Goal: Task Accomplishment & Management: Use online tool/utility

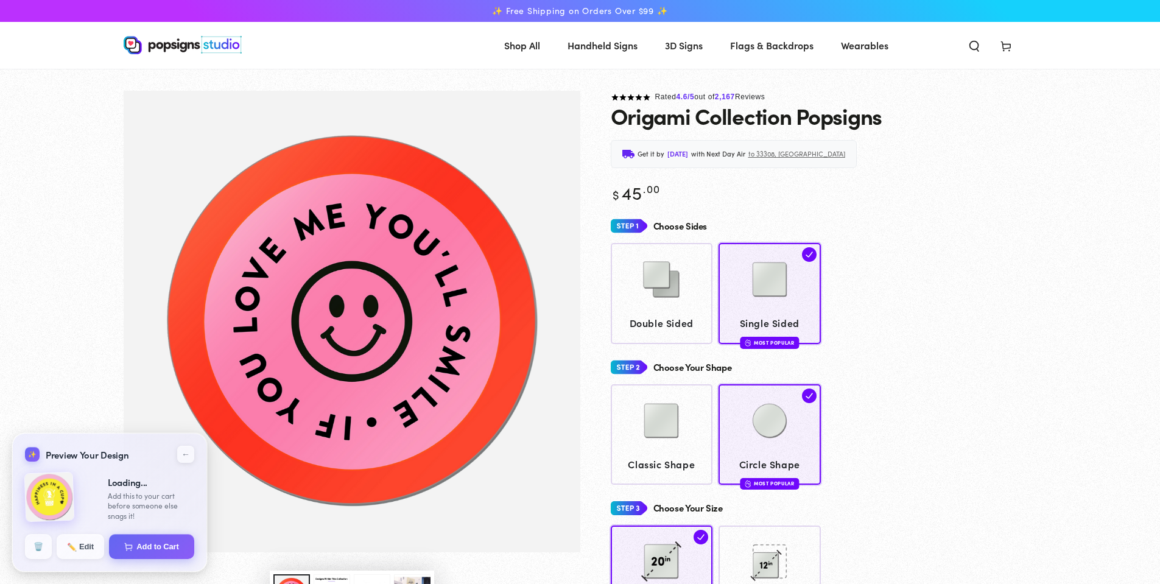
type input "**********"
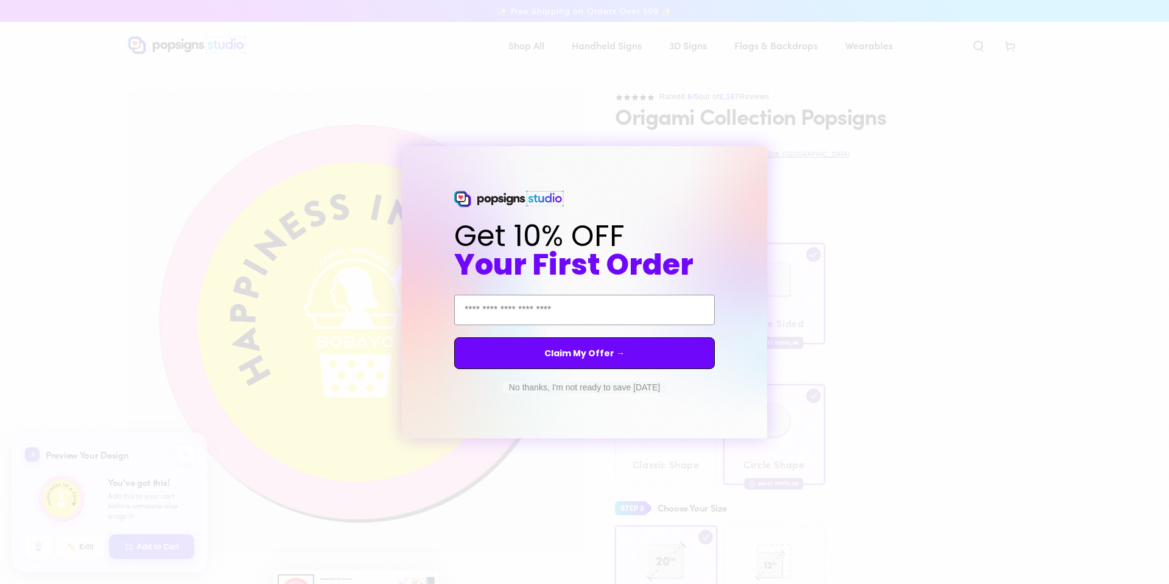
drag, startPoint x: 0, startPoint y: 0, endPoint x: 584, endPoint y: 255, distance: 637.6
drag, startPoint x: 584, startPoint y: 255, endPoint x: 590, endPoint y: 220, distance: 35.1
click at [590, 219] on span "Get 10% OFF" at bounding box center [539, 235] width 170 height 41
click at [596, 389] on button "No thanks, I'm not ready to save [DATE]" at bounding box center [584, 387] width 163 height 12
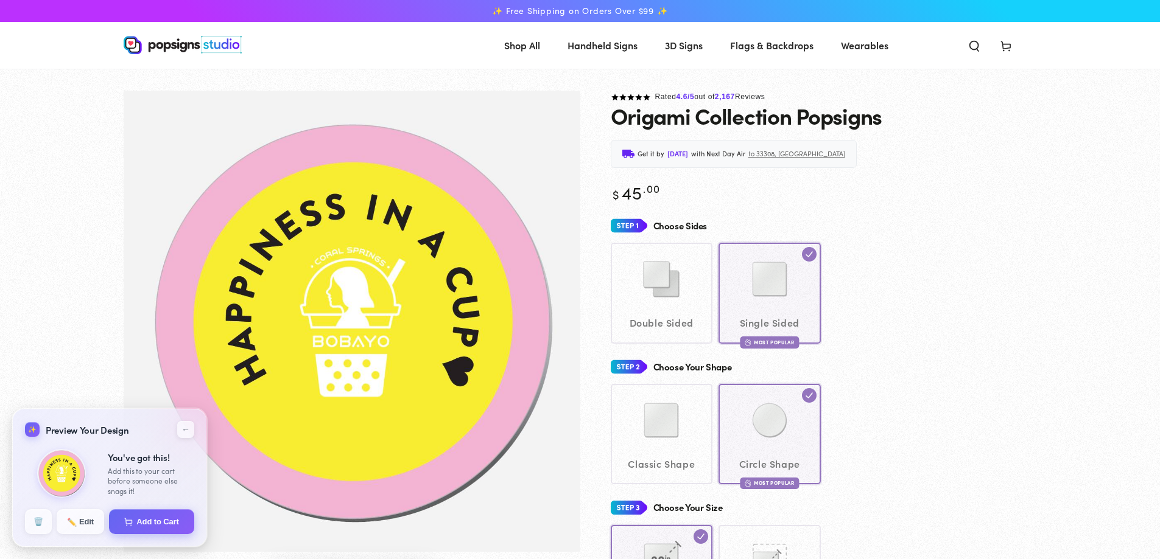
click at [954, 315] on div "Double Sided Single Sided Most Popular" at bounding box center [824, 293] width 426 height 100
click at [179, 429] on button "←" at bounding box center [185, 429] width 20 height 20
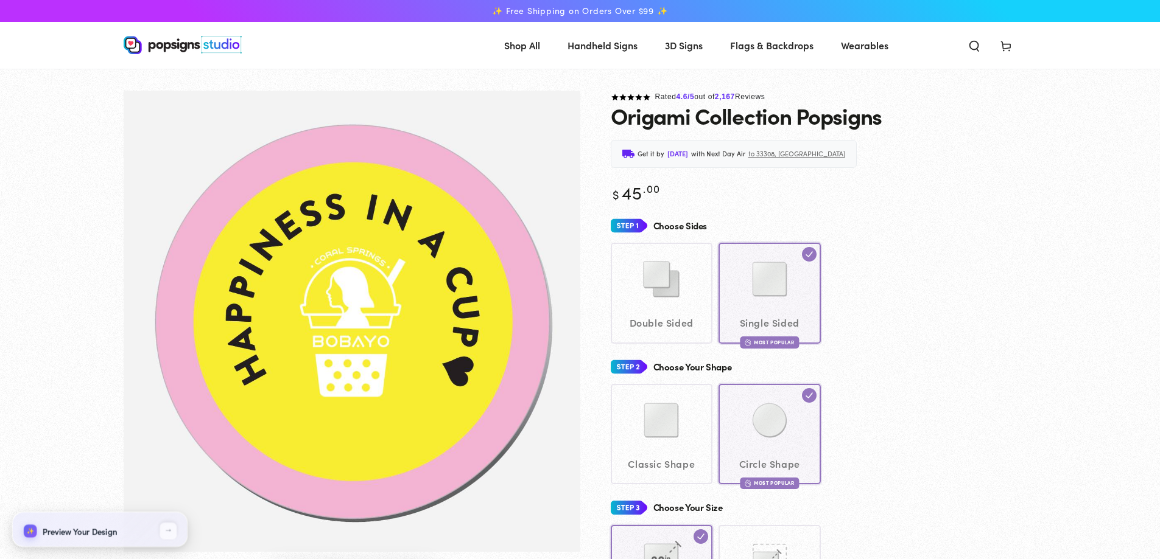
click at [867, 389] on div "Classic Shape Circle Shape Most Popular" at bounding box center [824, 434] width 426 height 100
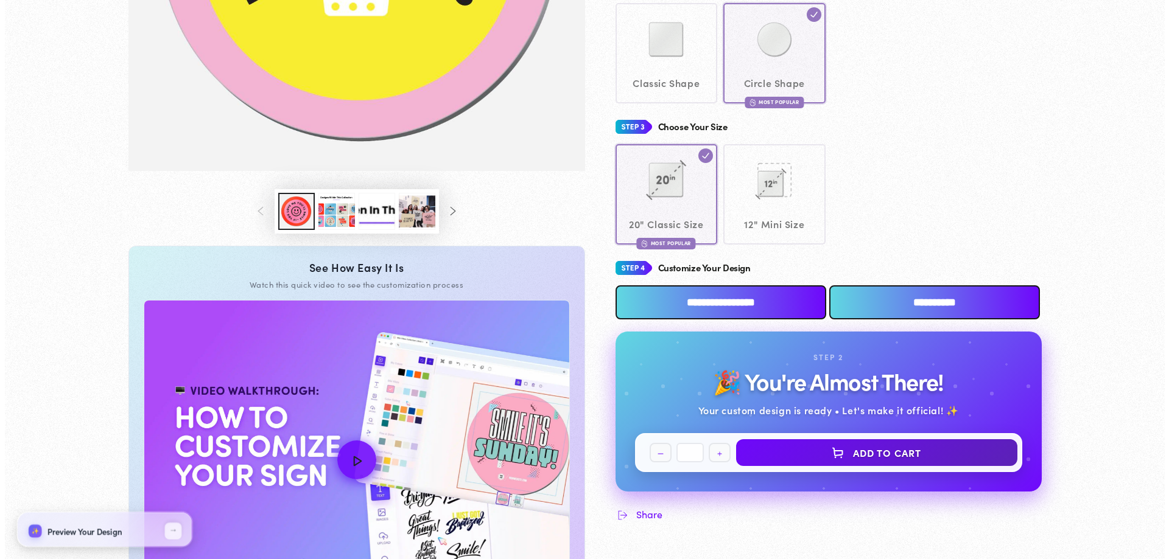
scroll to position [487, 0]
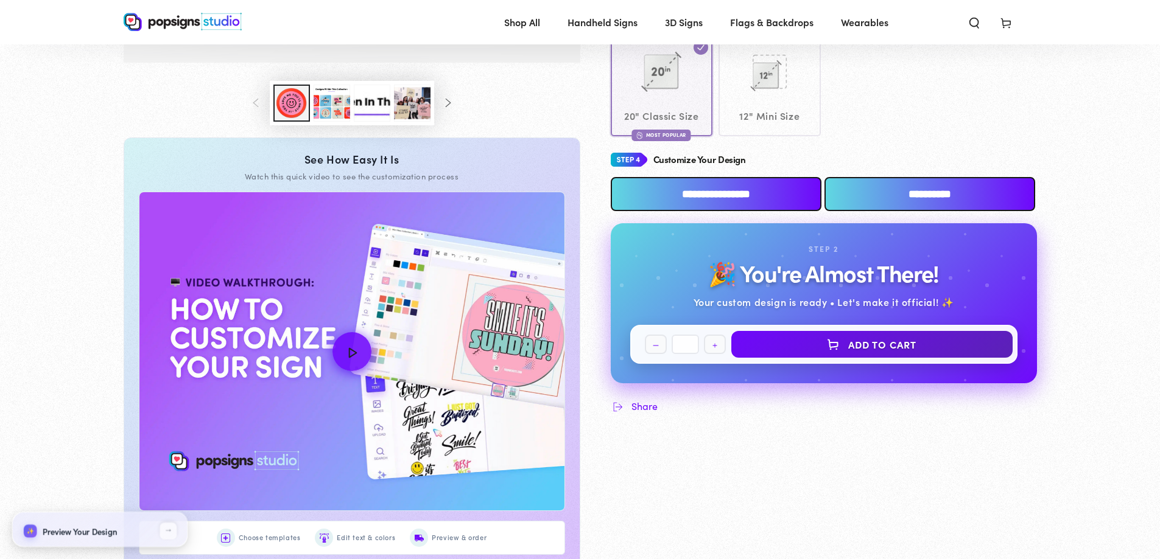
click at [732, 193] on input "**********" at bounding box center [716, 194] width 211 height 34
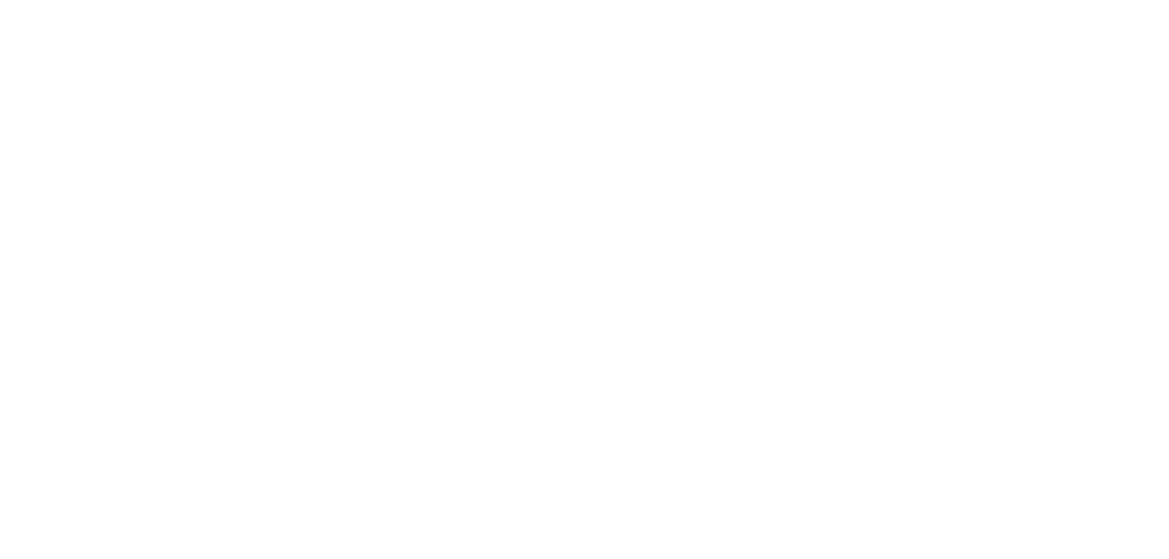
scroll to position [0, 0]
type textarea "An ancient tree with a door leading to a magical world"
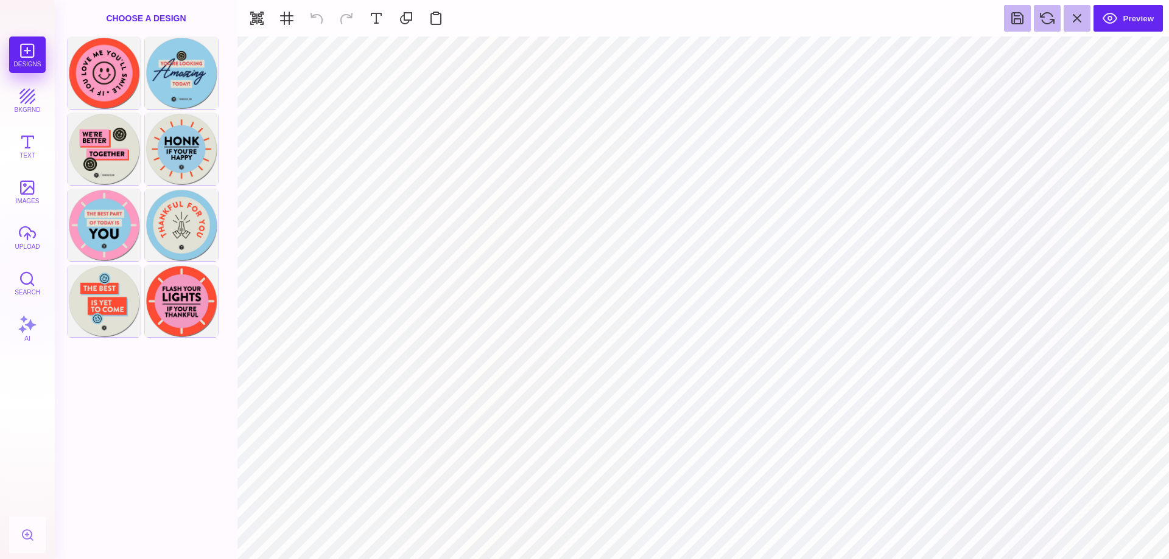
type input "#FFFFFF"
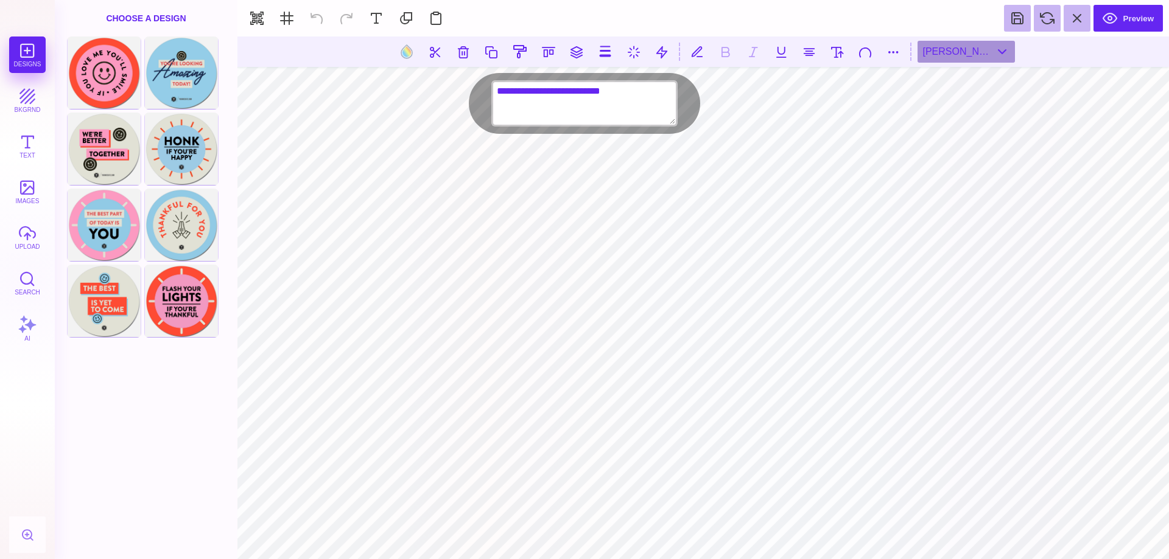
click at [531, 92] on textarea "**********" at bounding box center [584, 103] width 183 height 43
type textarea "**********"
click at [534, 96] on textarea "**********" at bounding box center [584, 103] width 183 height 43
click at [643, 91] on textarea "**********" at bounding box center [584, 103] width 183 height 43
paste textarea "**"
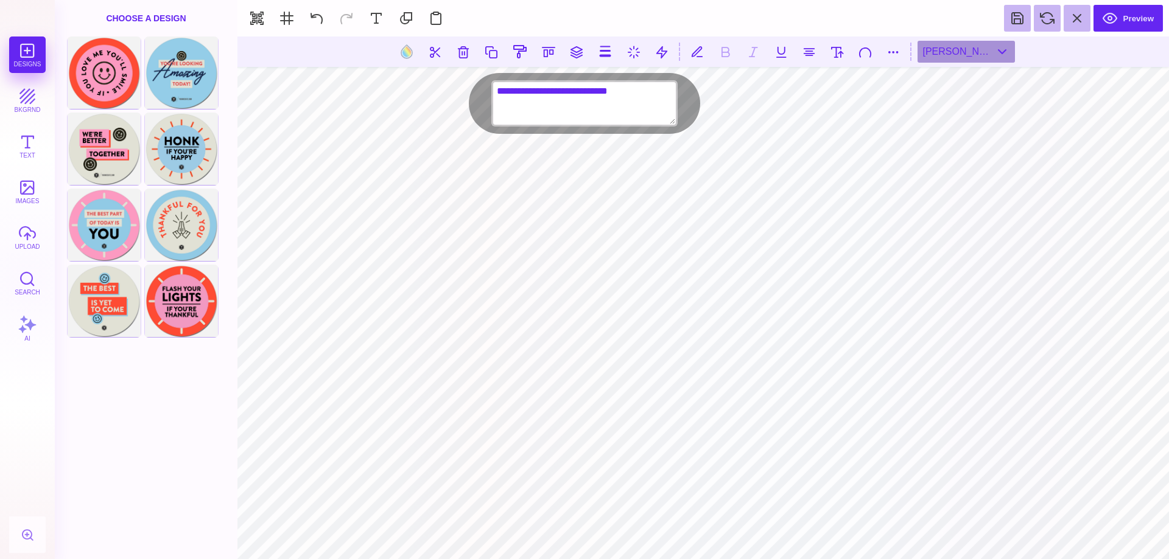
click at [642, 89] on textarea "**********" at bounding box center [584, 103] width 183 height 43
click at [541, 93] on textarea "**********" at bounding box center [584, 103] width 183 height 43
click at [467, 94] on body "Designs bkgrnd Text images upload Search AI set page background" at bounding box center [584, 279] width 1169 height 559
type textarea "**********"
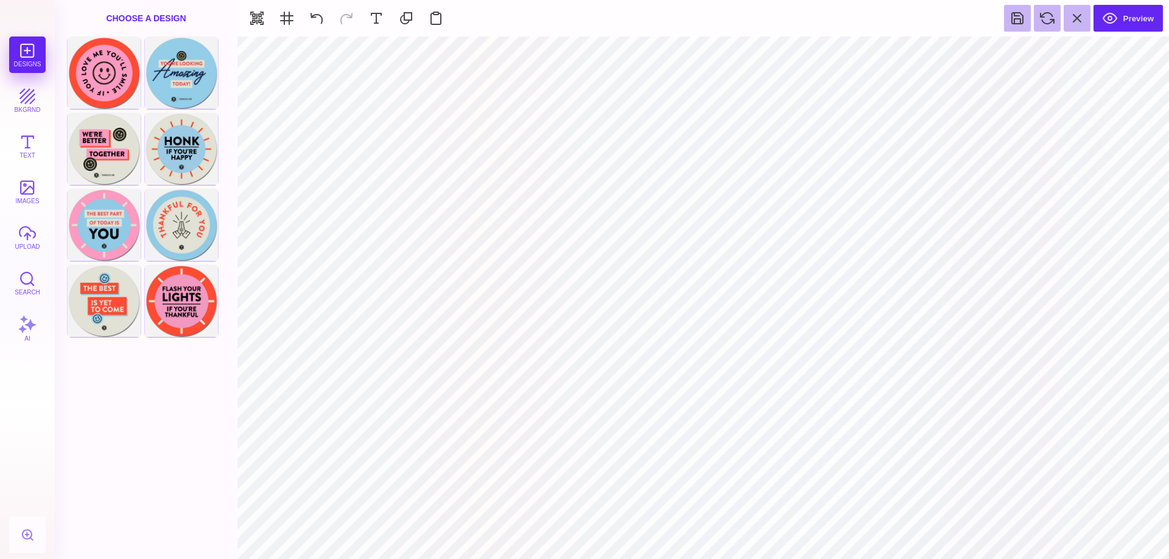
type input "#000000"
click at [309, 18] on button at bounding box center [316, 18] width 27 height 27
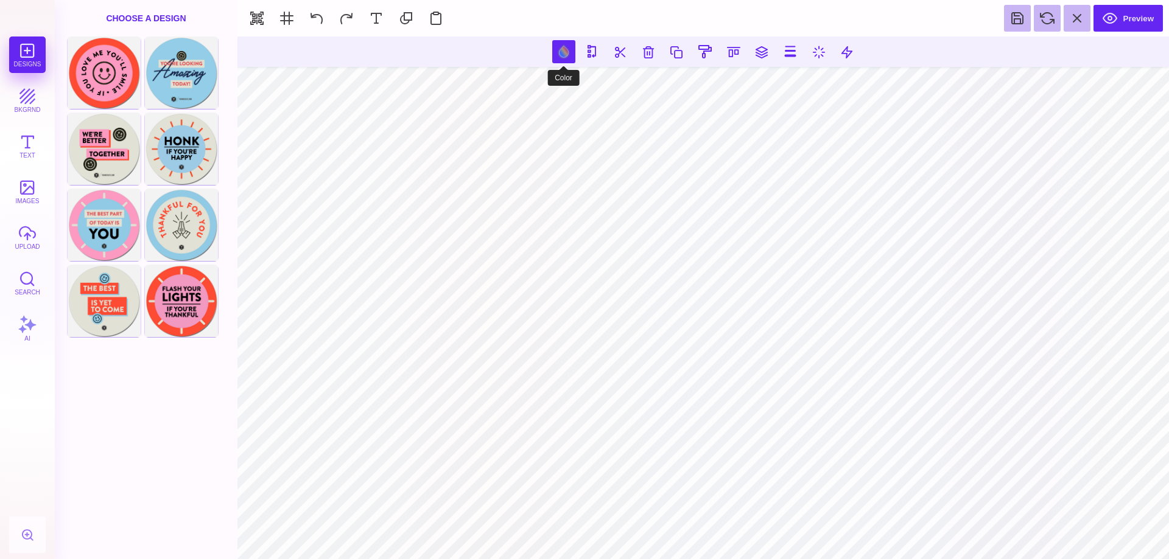
click at [558, 51] on button at bounding box center [563, 51] width 23 height 23
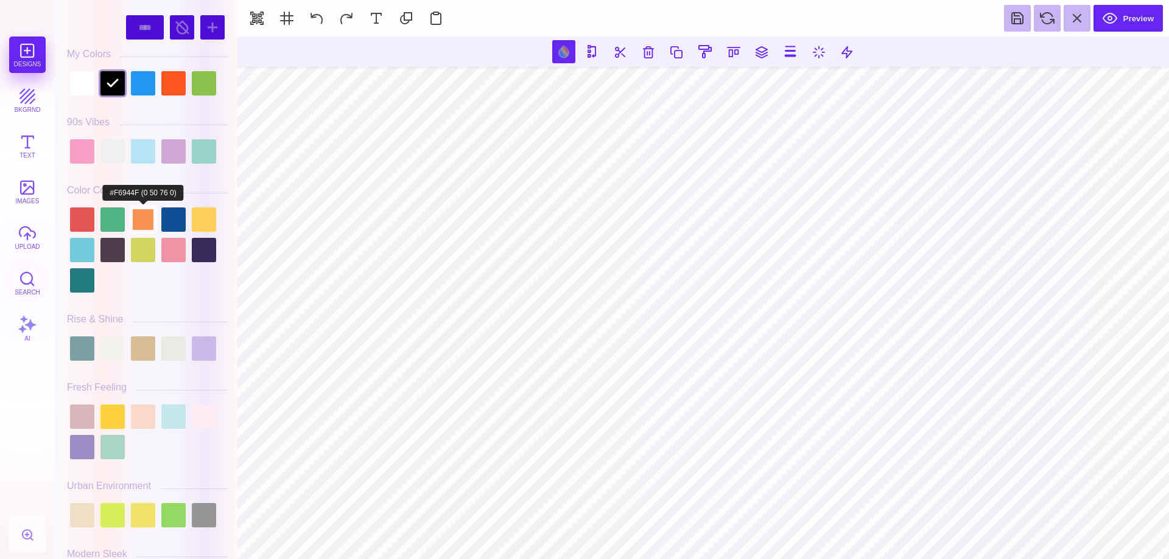
click at [145, 217] on div at bounding box center [143, 220] width 24 height 24
click at [170, 222] on div at bounding box center [173, 220] width 24 height 24
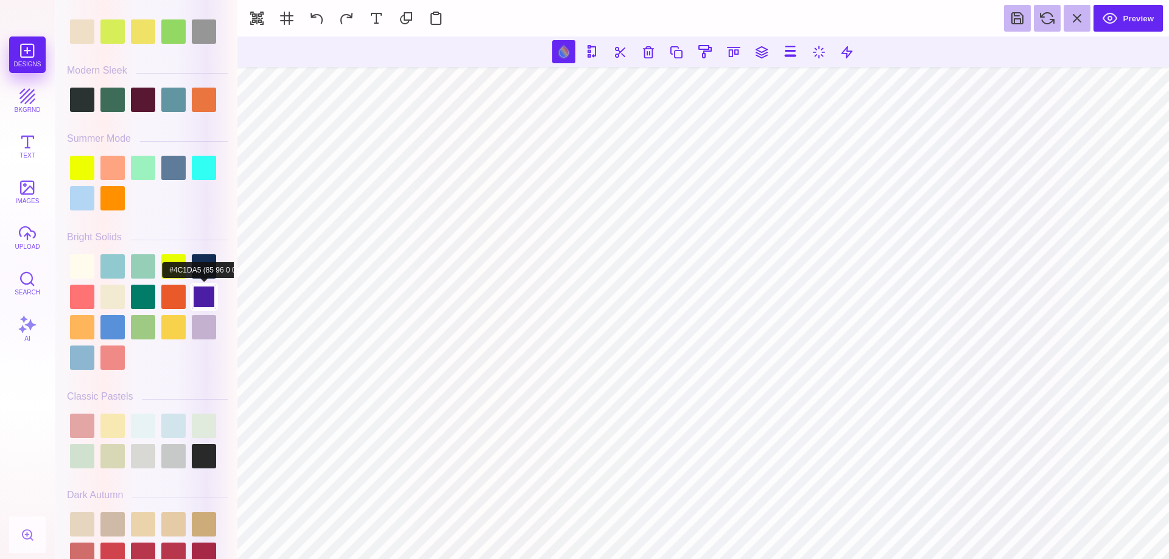
click at [201, 301] on div at bounding box center [204, 297] width 24 height 24
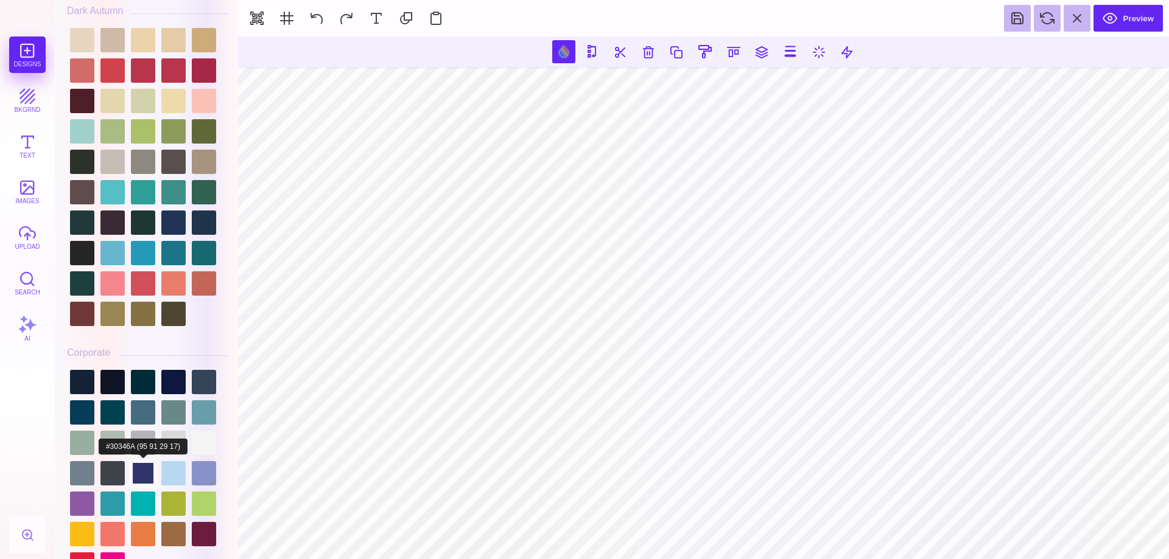
click at [147, 471] on div at bounding box center [143, 473] width 24 height 24
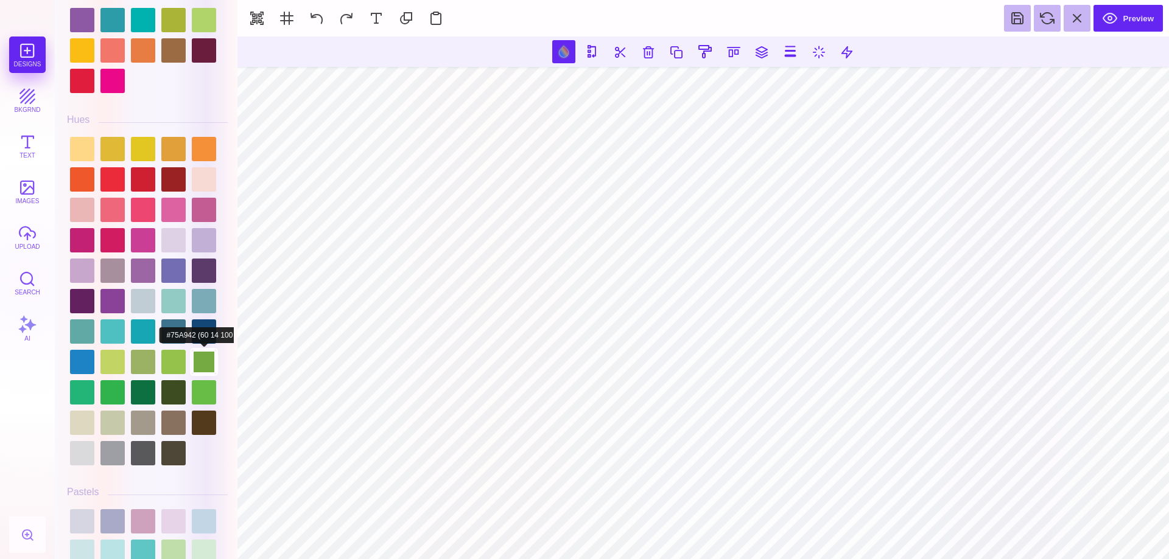
click at [207, 350] on div at bounding box center [204, 362] width 24 height 24
click at [197, 330] on div at bounding box center [204, 332] width 24 height 24
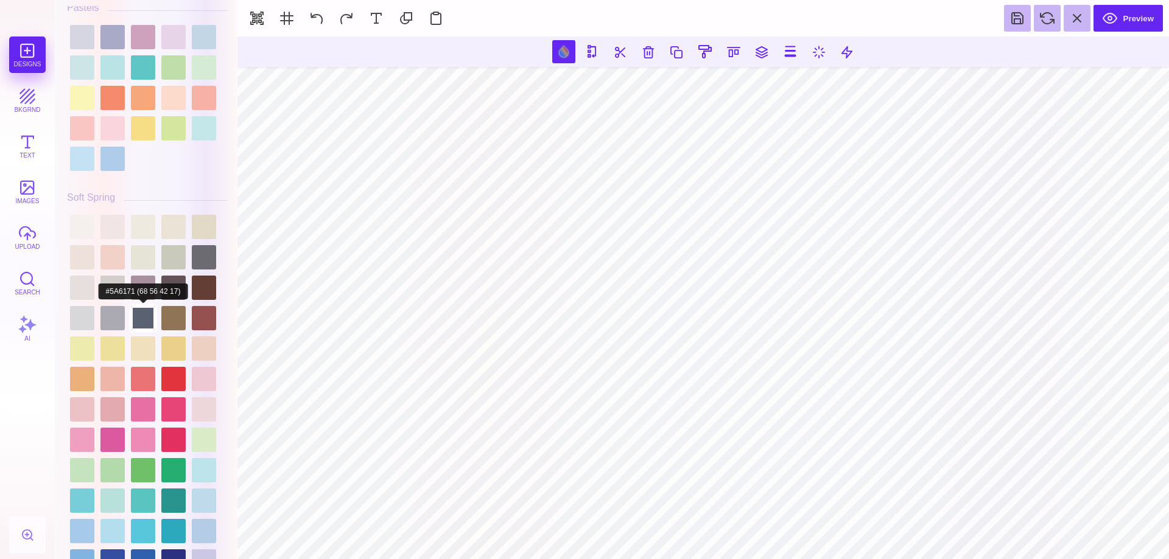
scroll to position [2421, 0]
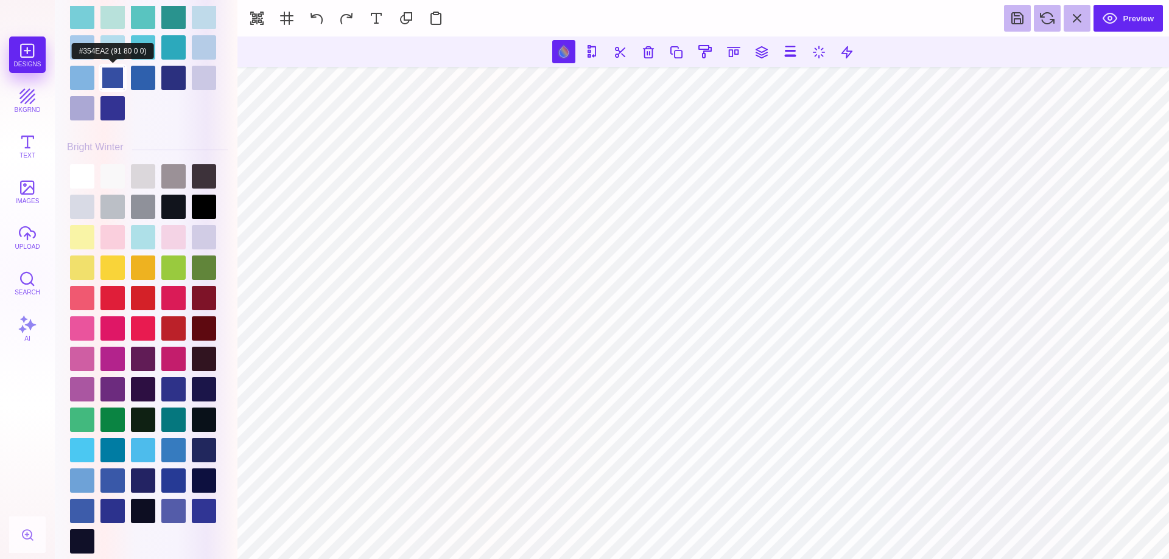
click at [120, 85] on div at bounding box center [112, 78] width 24 height 24
click at [116, 107] on div at bounding box center [112, 108] width 24 height 24
click at [167, 77] on div at bounding box center [173, 78] width 24 height 24
click at [142, 74] on div at bounding box center [143, 78] width 24 height 24
click at [116, 79] on div at bounding box center [112, 78] width 24 height 24
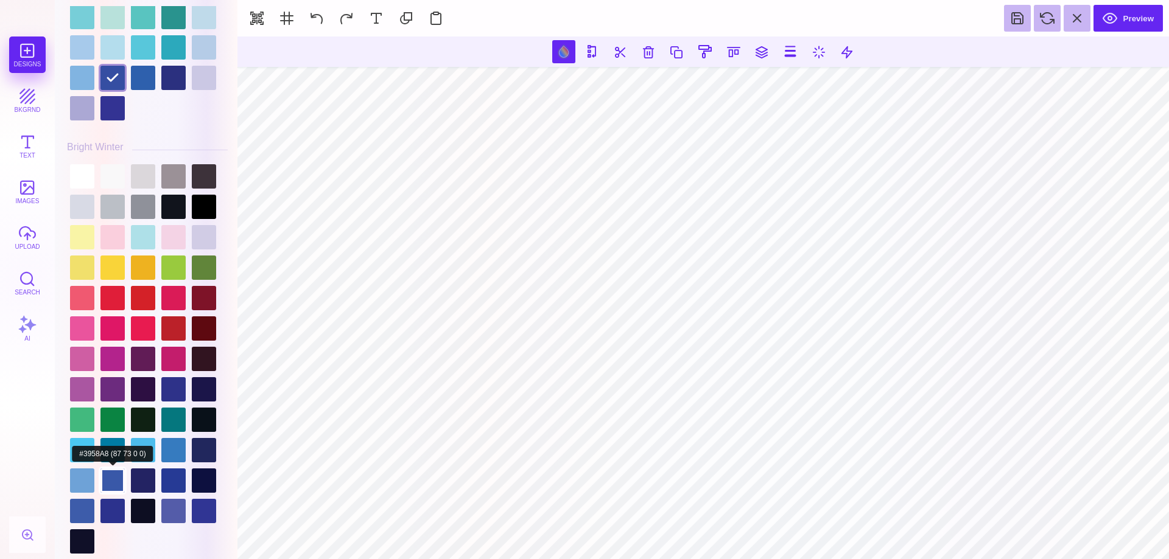
click at [116, 474] on div at bounding box center [112, 481] width 24 height 24
click at [111, 499] on div at bounding box center [112, 511] width 24 height 24
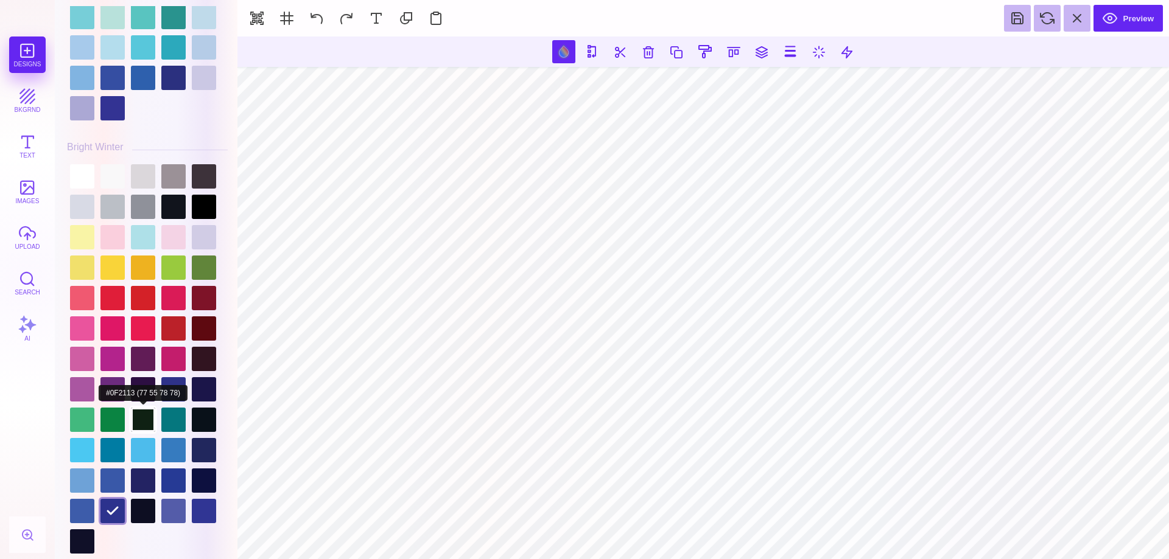
click at [145, 413] on div at bounding box center [143, 420] width 24 height 24
type input "#0F2113"
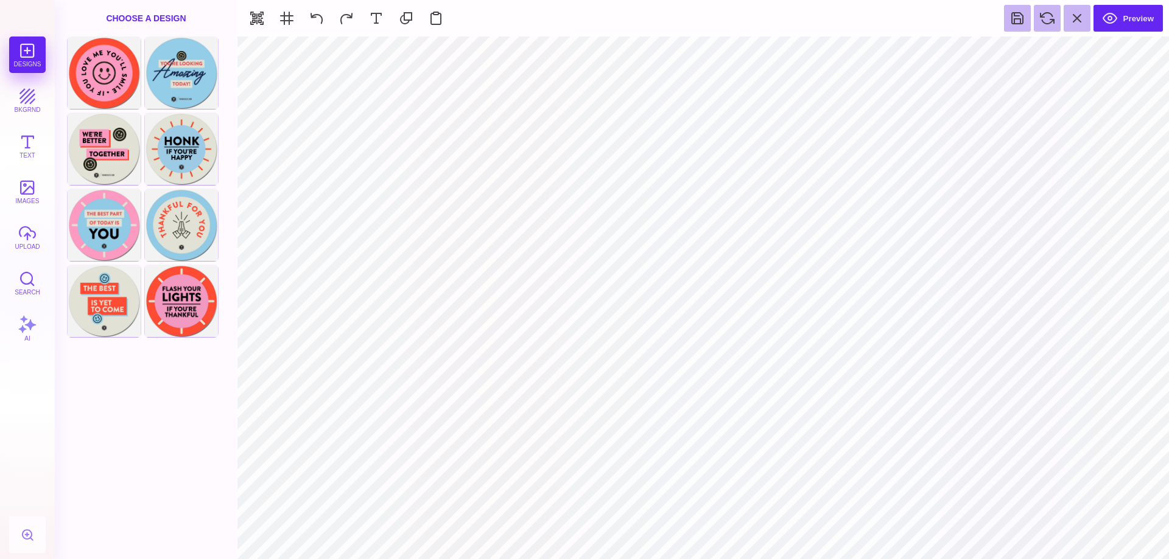
type input "#F9ED32"
click at [661, 45] on button at bounding box center [662, 51] width 23 height 23
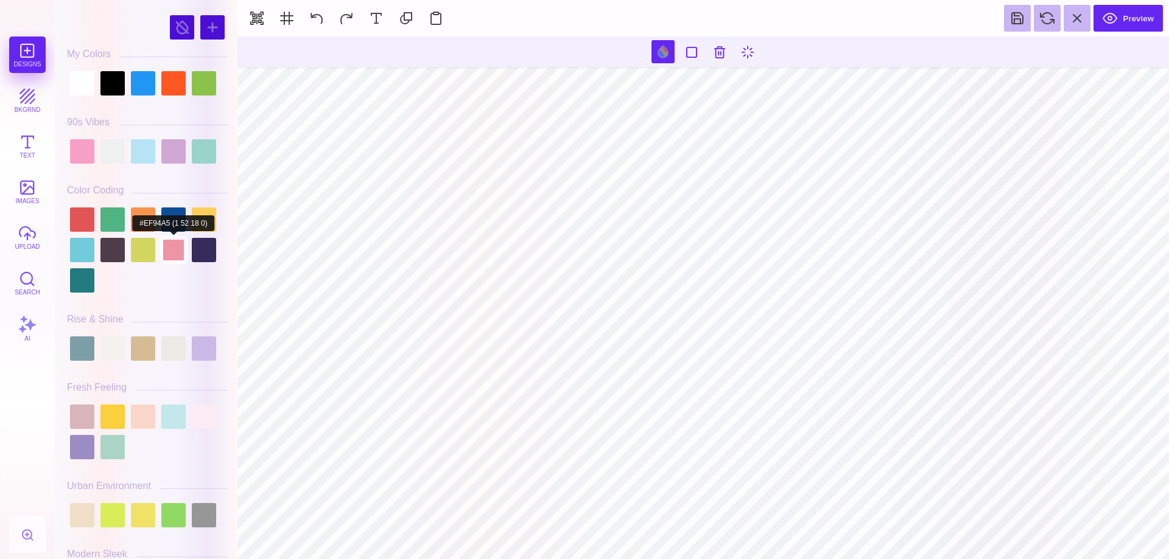
click at [165, 248] on div at bounding box center [173, 250] width 24 height 24
click at [144, 418] on div at bounding box center [143, 417] width 24 height 24
click at [167, 257] on div at bounding box center [173, 250] width 24 height 24
type input "#FFFFFF"
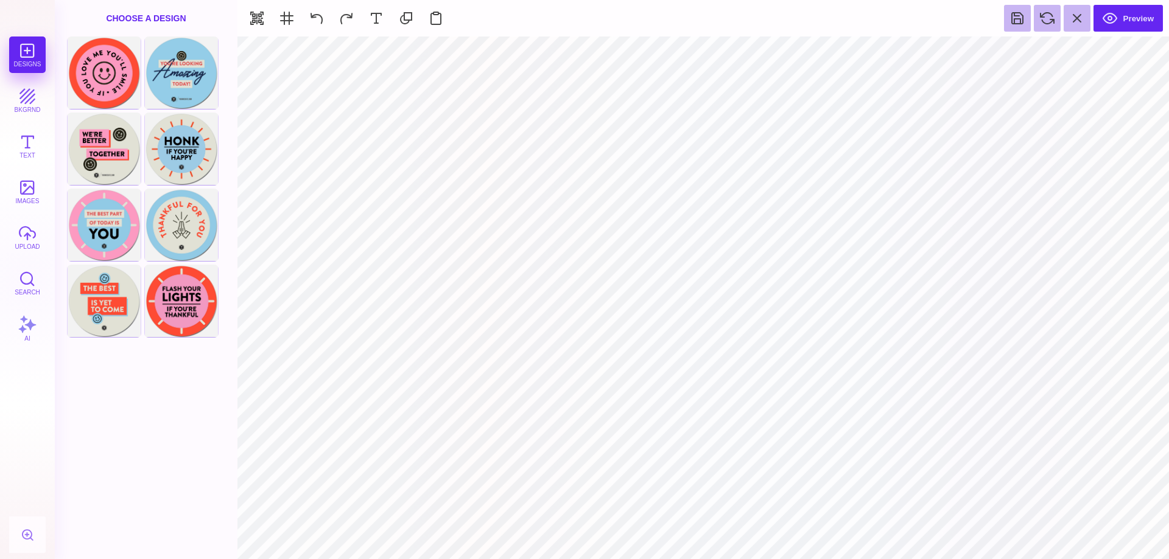
type input "#EF94A5"
click at [679, 55] on button at bounding box center [676, 51] width 23 height 23
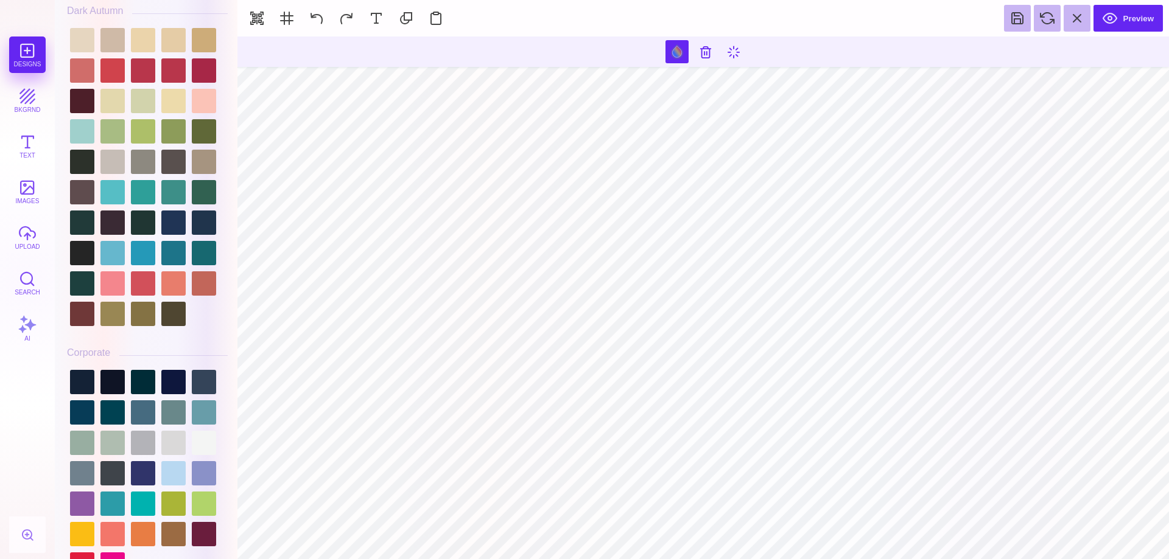
scroll to position [1452, 0]
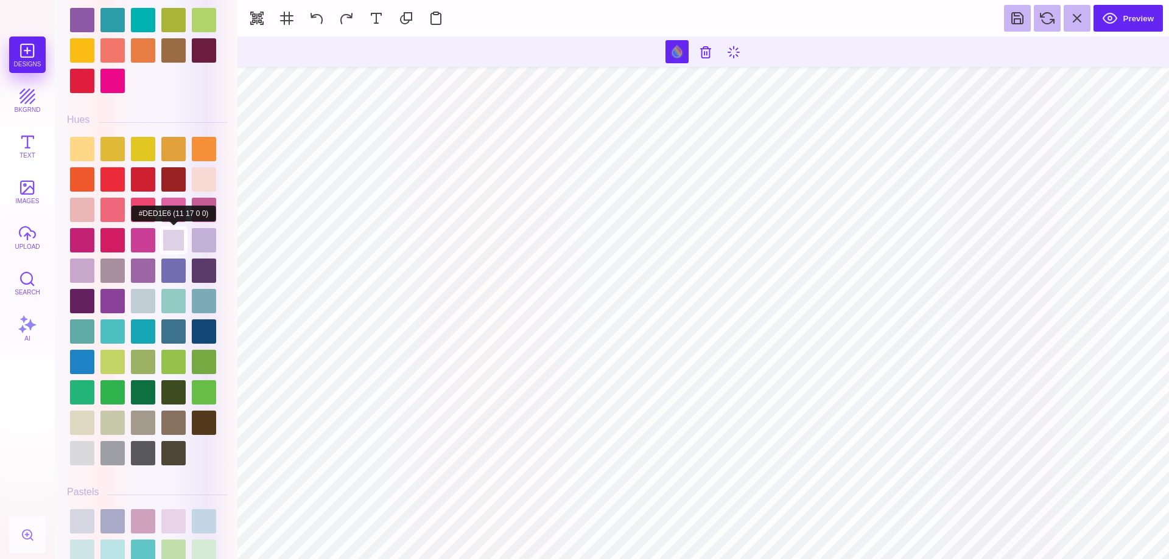
click at [171, 231] on div at bounding box center [173, 240] width 24 height 24
click at [203, 240] on div at bounding box center [204, 240] width 24 height 24
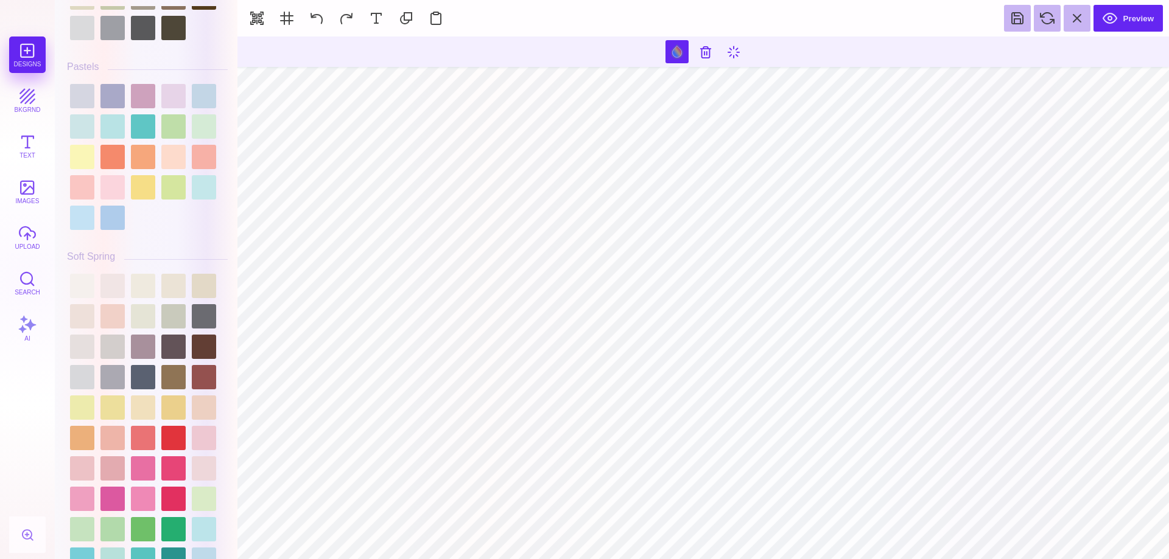
scroll to position [1937, 0]
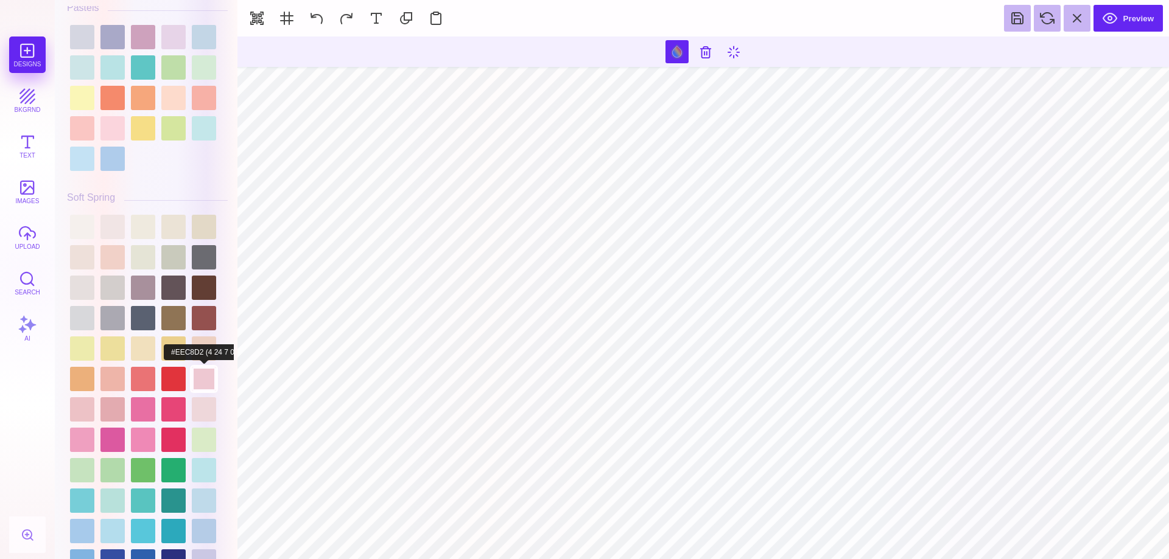
click at [209, 373] on div at bounding box center [204, 379] width 24 height 24
click at [79, 440] on div at bounding box center [82, 440] width 24 height 24
click at [136, 442] on div at bounding box center [143, 440] width 24 height 24
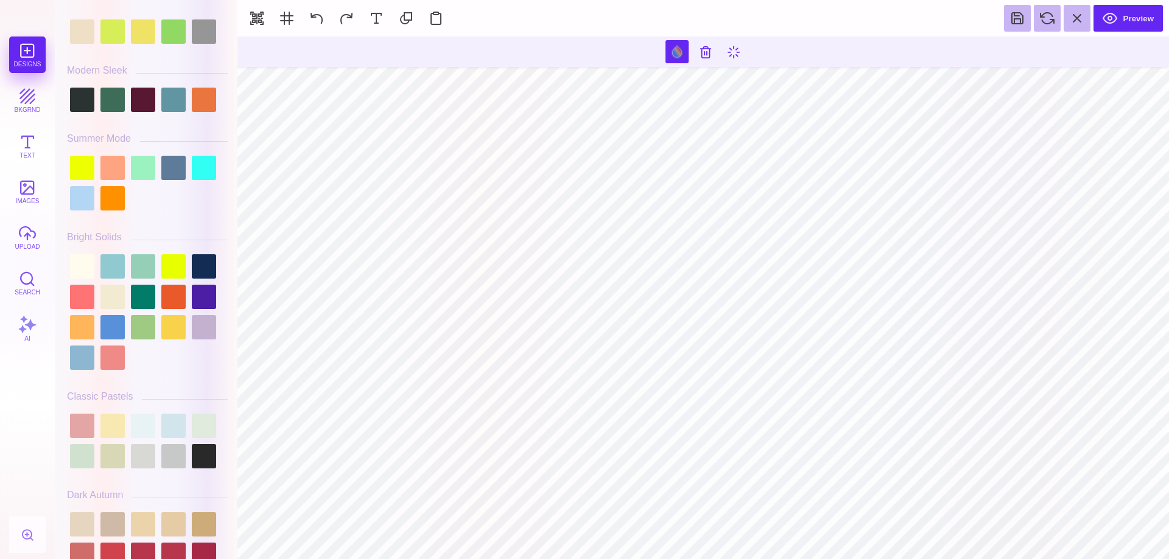
scroll to position [0, 0]
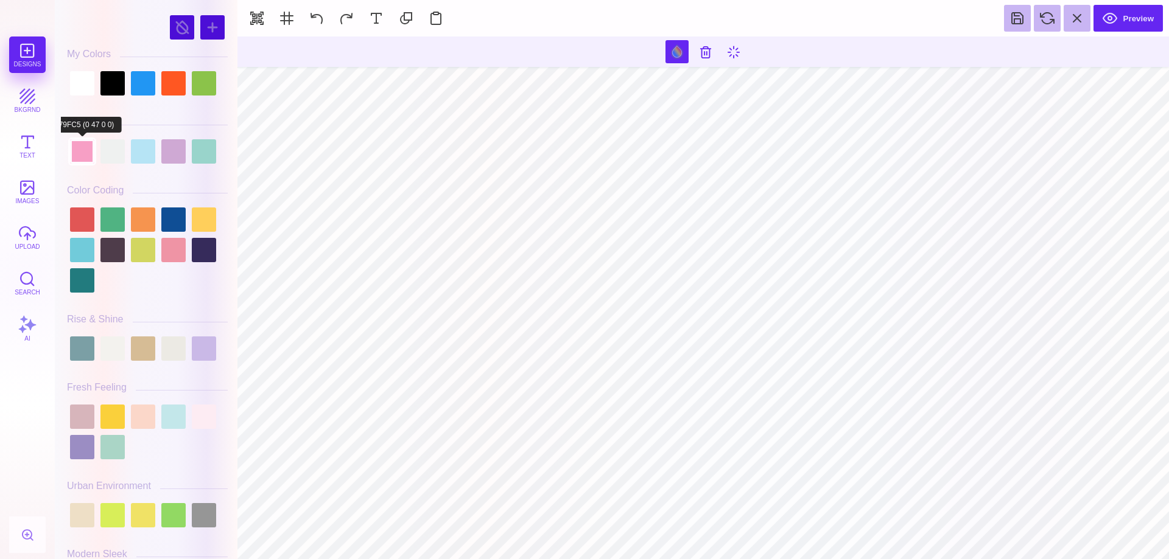
click at [84, 144] on div at bounding box center [82, 151] width 24 height 24
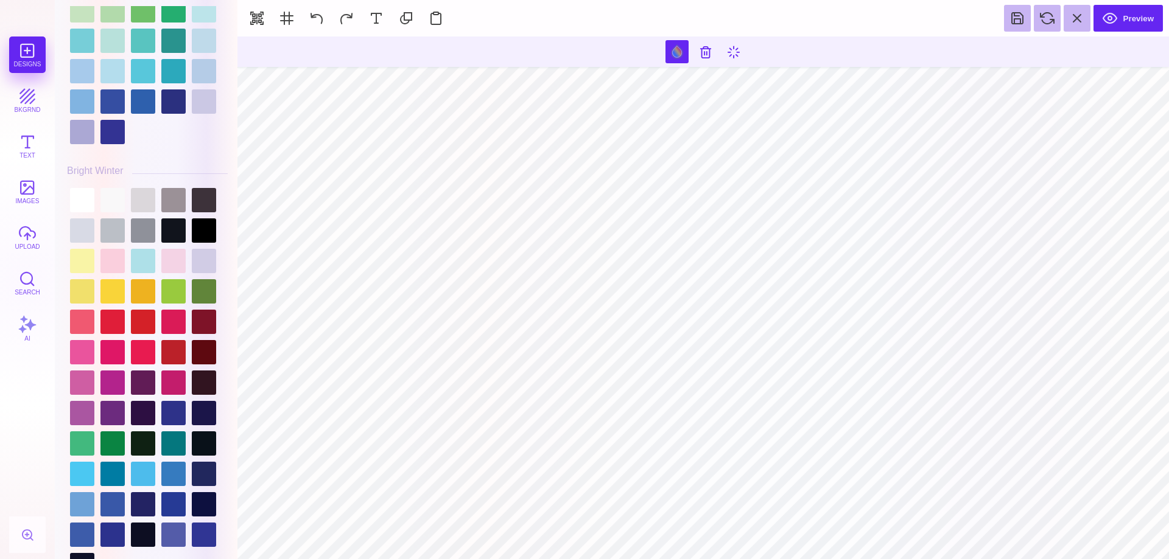
scroll to position [2421, 0]
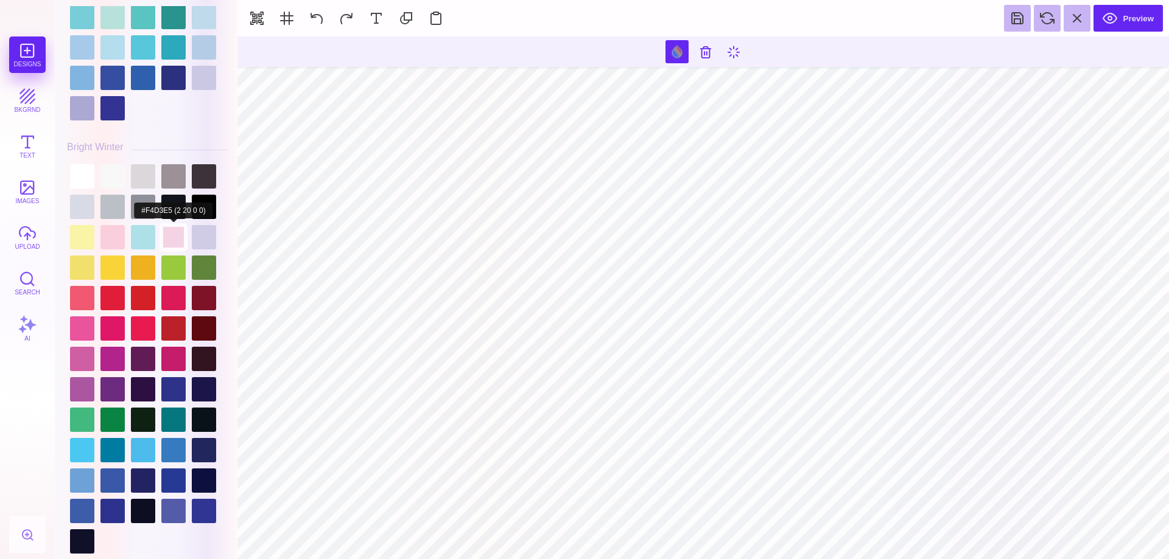
click at [173, 236] on div at bounding box center [173, 237] width 24 height 24
click at [113, 234] on div at bounding box center [112, 237] width 24 height 24
click at [180, 239] on div at bounding box center [173, 237] width 24 height 24
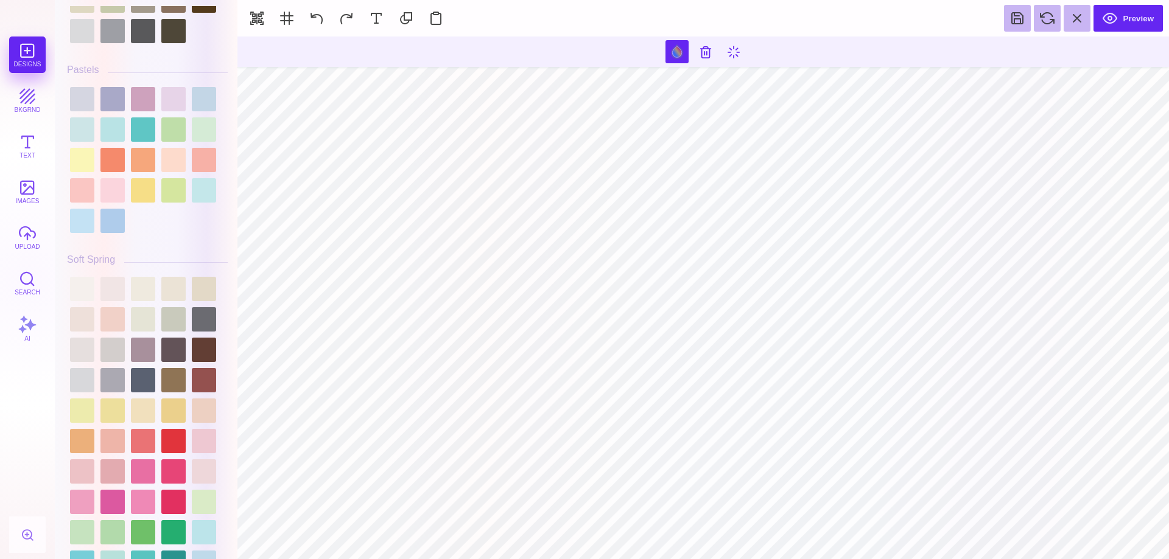
scroll to position [1937, 0]
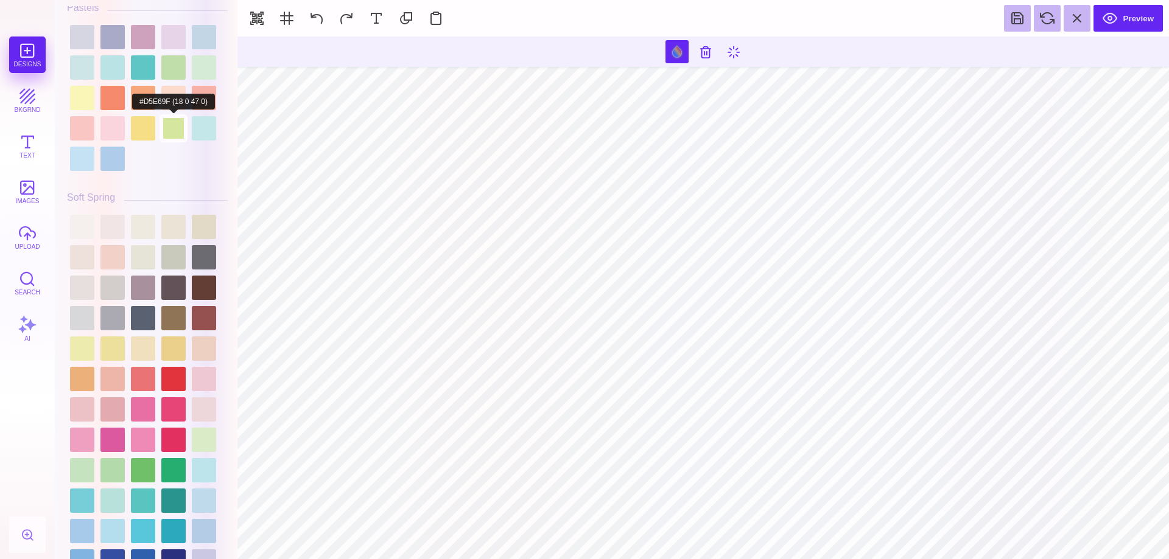
click at [177, 128] on div at bounding box center [173, 128] width 24 height 24
click at [103, 281] on div at bounding box center [112, 288] width 24 height 24
click at [177, 293] on div at bounding box center [173, 288] width 24 height 24
click at [117, 365] on div at bounding box center [147, 410] width 161 height 396
type input "#EFA0C0"
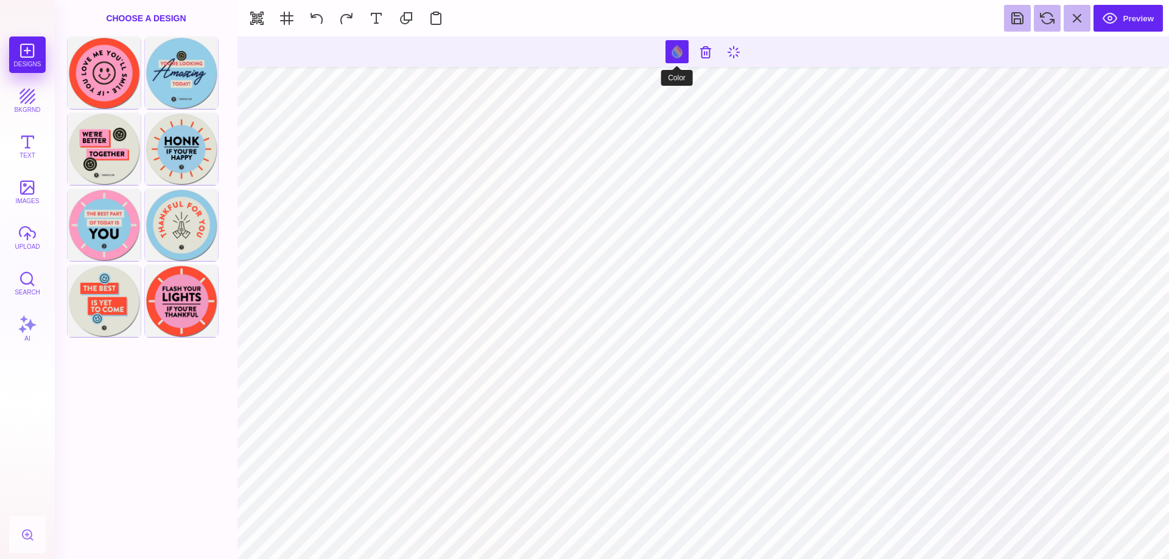
click at [671, 52] on button at bounding box center [676, 51] width 23 height 23
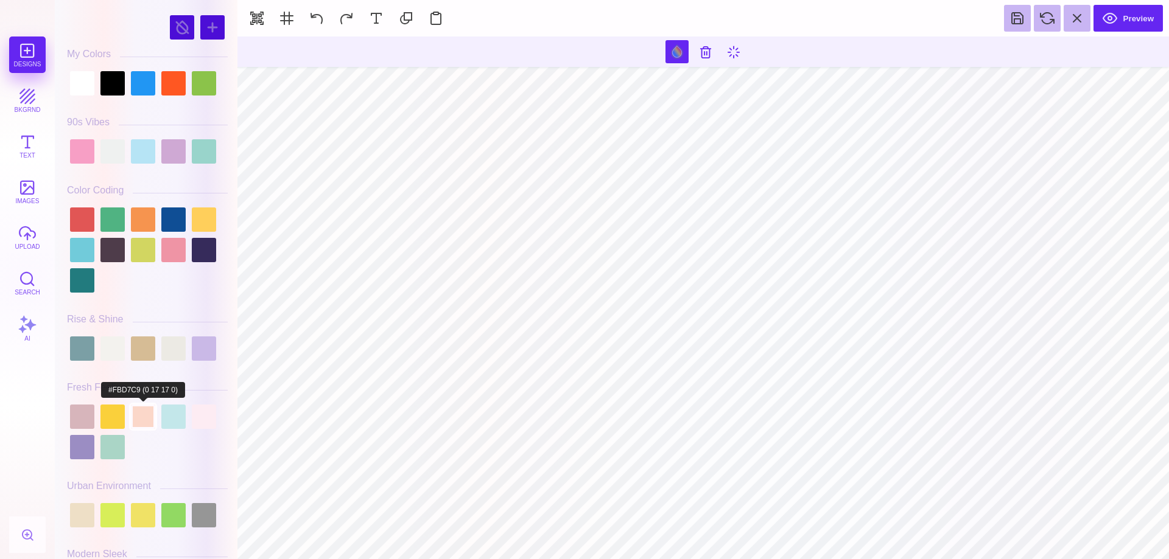
click at [144, 421] on div at bounding box center [143, 417] width 24 height 24
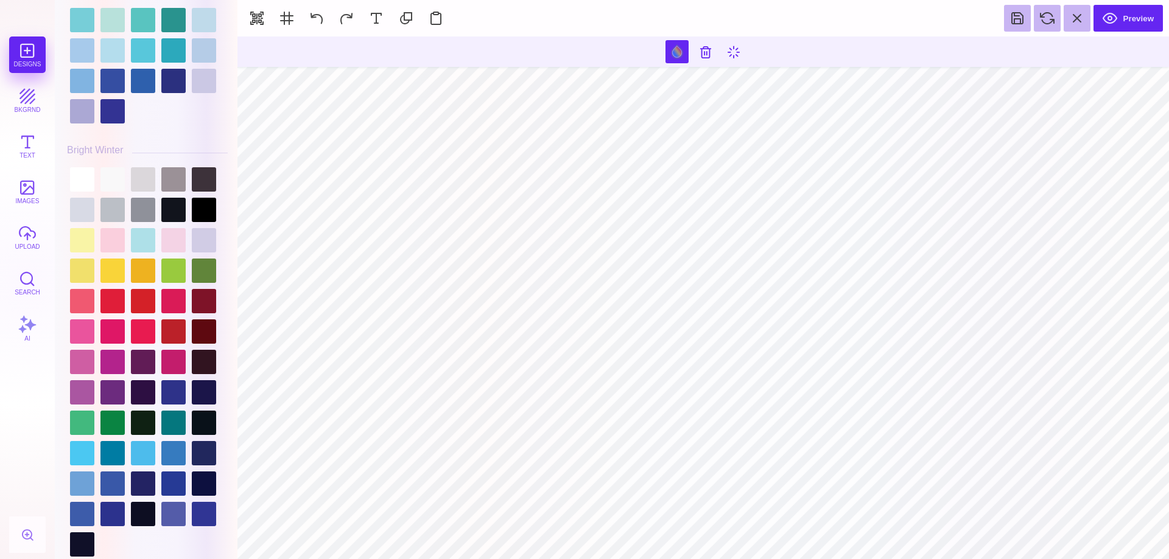
scroll to position [2421, 0]
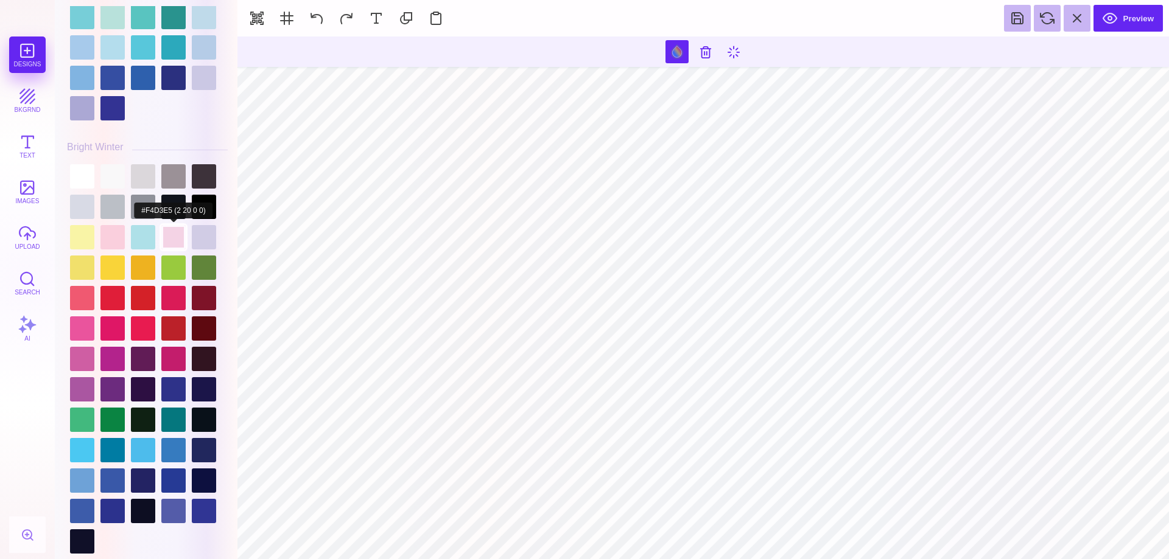
click at [172, 235] on div at bounding box center [173, 237] width 24 height 24
click at [101, 235] on div at bounding box center [112, 237] width 24 height 24
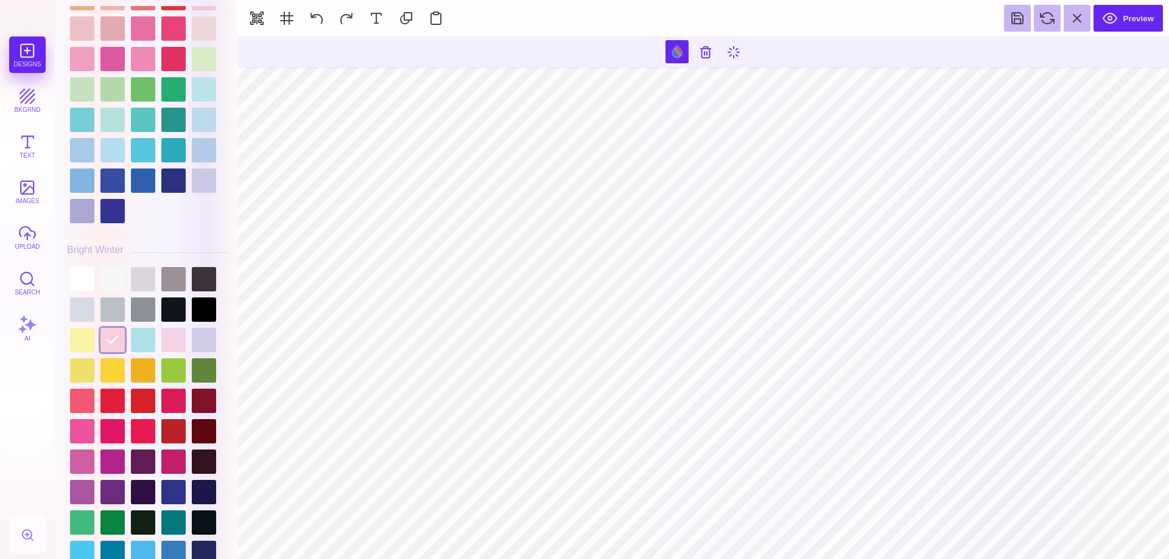
scroll to position [2802, 0]
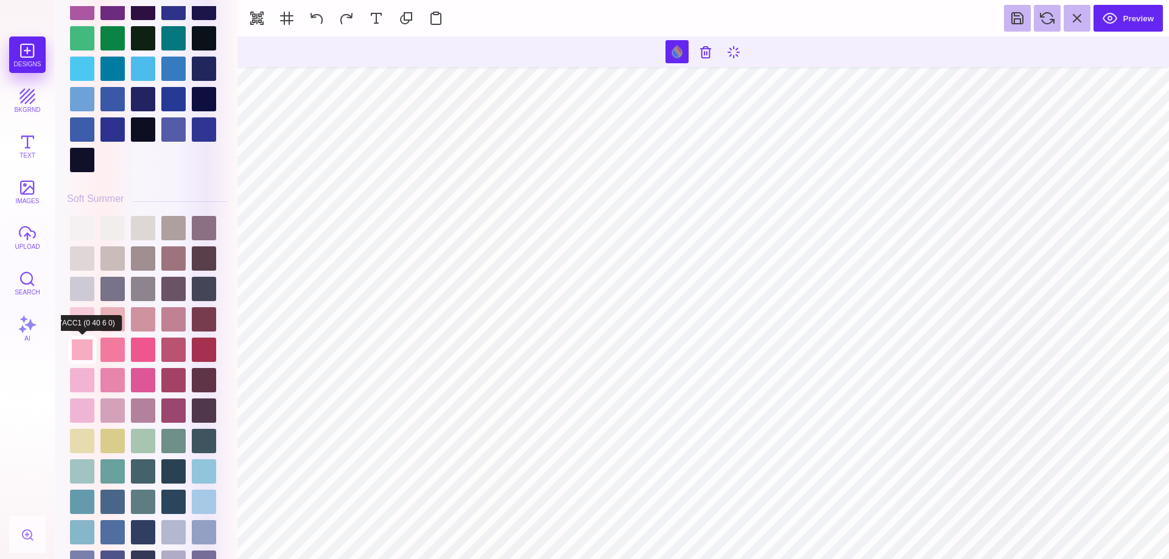
click at [77, 351] on div at bounding box center [82, 350] width 24 height 24
click at [82, 313] on div at bounding box center [82, 319] width 24 height 24
click at [88, 345] on div at bounding box center [82, 350] width 24 height 24
click at [117, 352] on div at bounding box center [112, 350] width 24 height 24
click at [89, 369] on div at bounding box center [82, 380] width 24 height 24
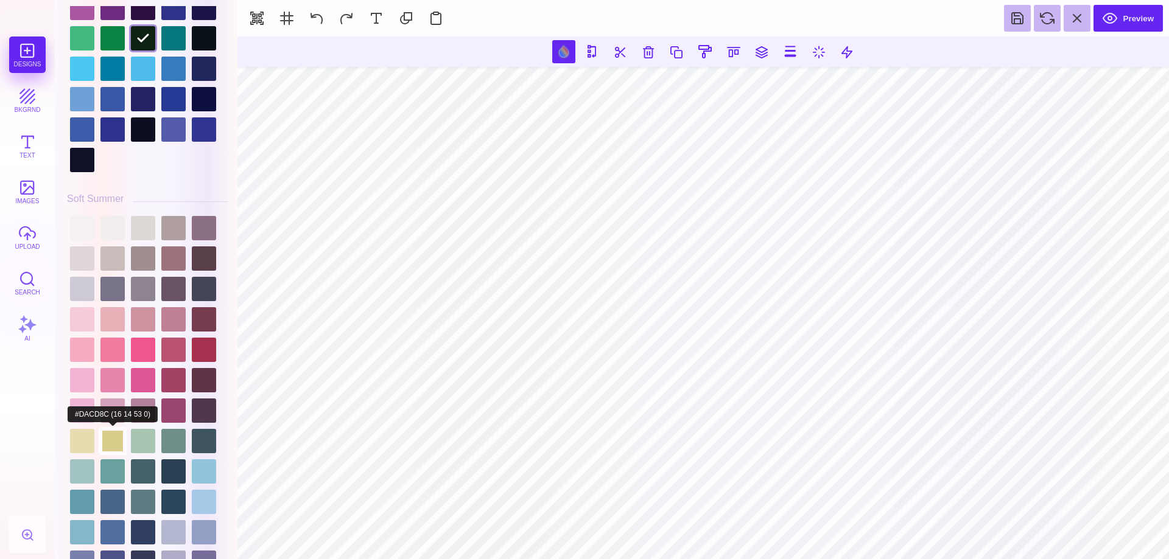
click at [109, 436] on div at bounding box center [112, 441] width 24 height 24
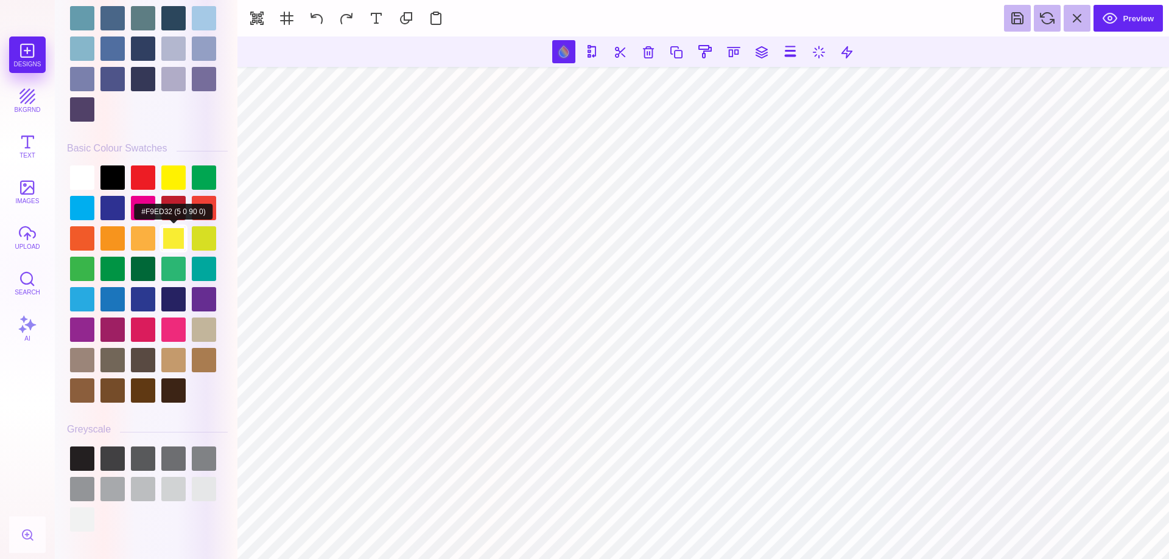
click at [163, 234] on div at bounding box center [173, 238] width 24 height 24
click at [172, 180] on div at bounding box center [173, 178] width 24 height 24
click at [179, 234] on div at bounding box center [173, 238] width 24 height 24
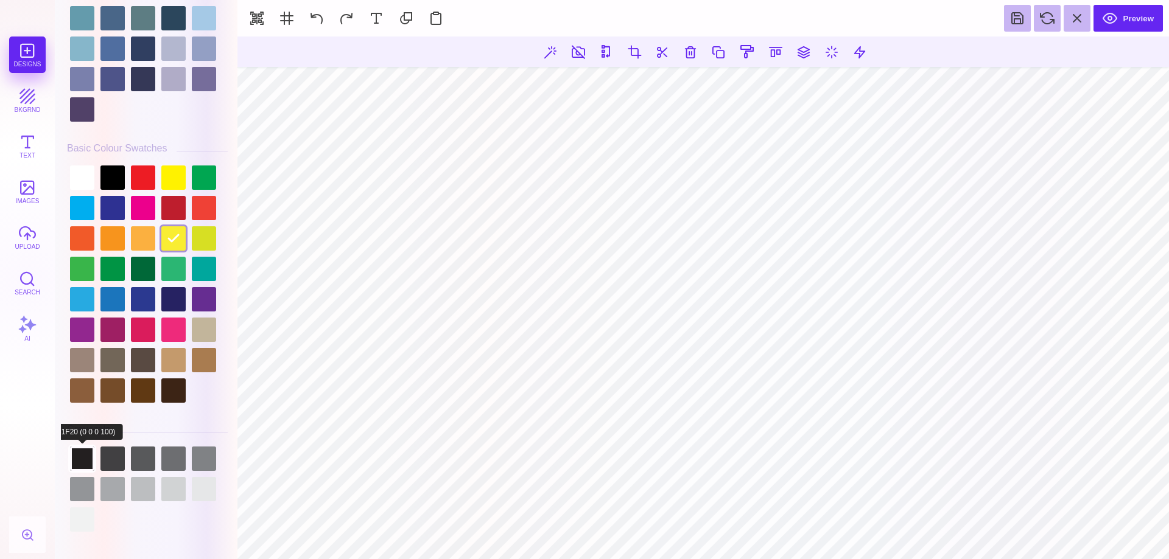
click at [84, 460] on div at bounding box center [82, 459] width 24 height 24
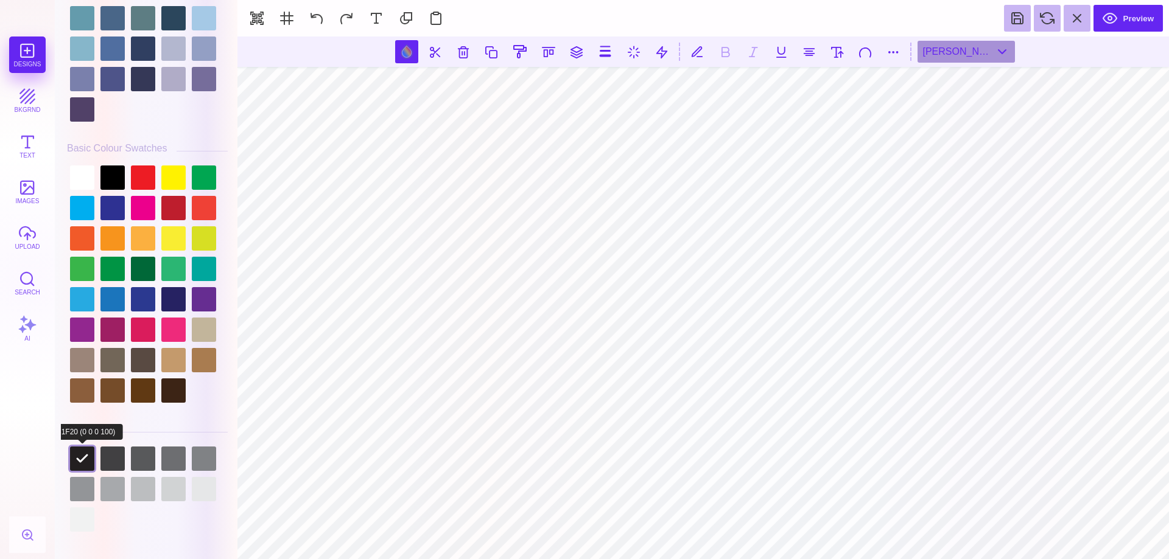
click at [83, 457] on div at bounding box center [82, 459] width 24 height 24
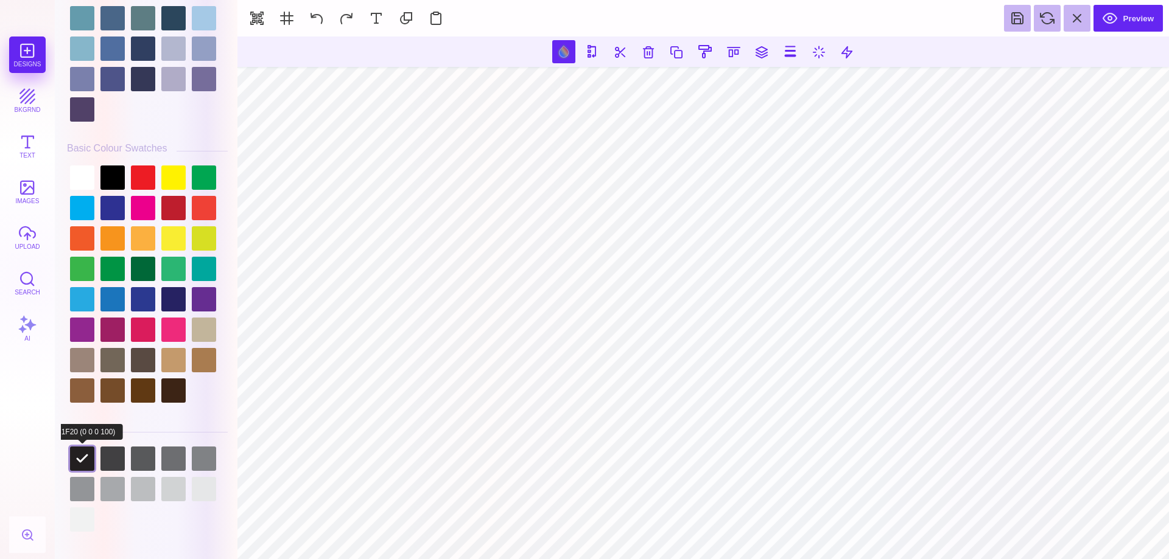
click at [83, 458] on div at bounding box center [82, 459] width 24 height 24
click at [175, 236] on div at bounding box center [173, 238] width 24 height 24
click at [74, 459] on div at bounding box center [82, 459] width 24 height 24
click at [84, 452] on div at bounding box center [82, 459] width 24 height 24
click at [109, 455] on div at bounding box center [112, 459] width 24 height 24
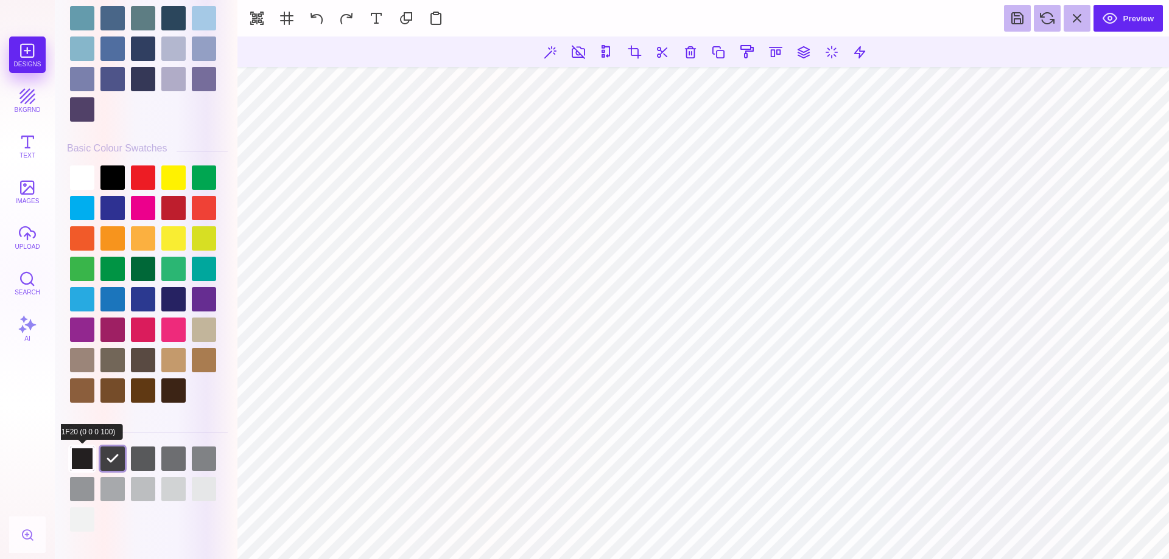
click at [83, 459] on div at bounding box center [82, 459] width 24 height 24
type input "#231F20"
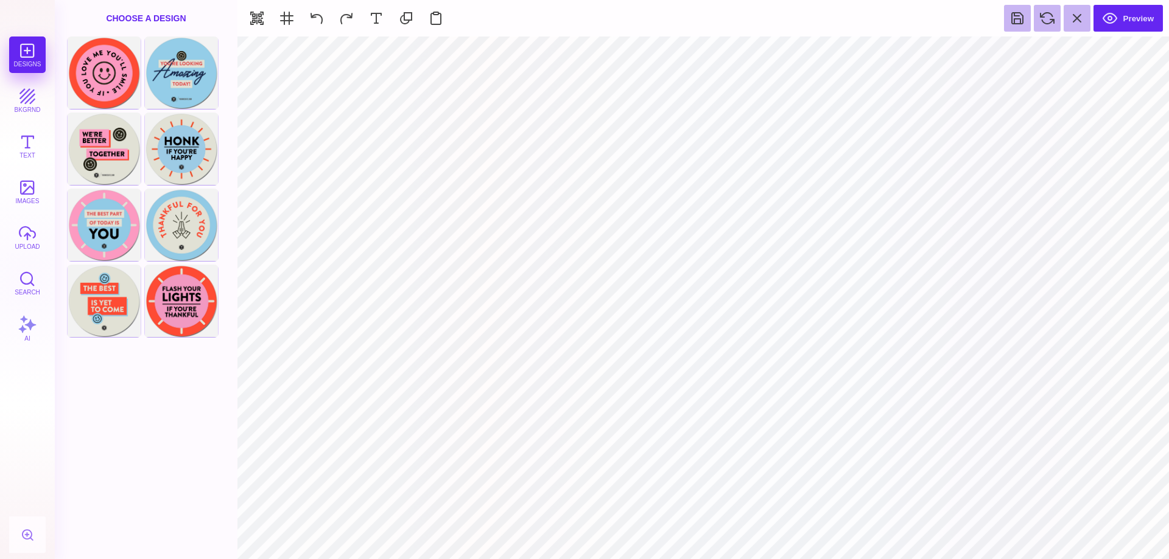
click at [158, 21] on div "Choose A Design" at bounding box center [146, 18] width 183 height 37
click at [40, 96] on button "bkgrnd" at bounding box center [27, 100] width 37 height 37
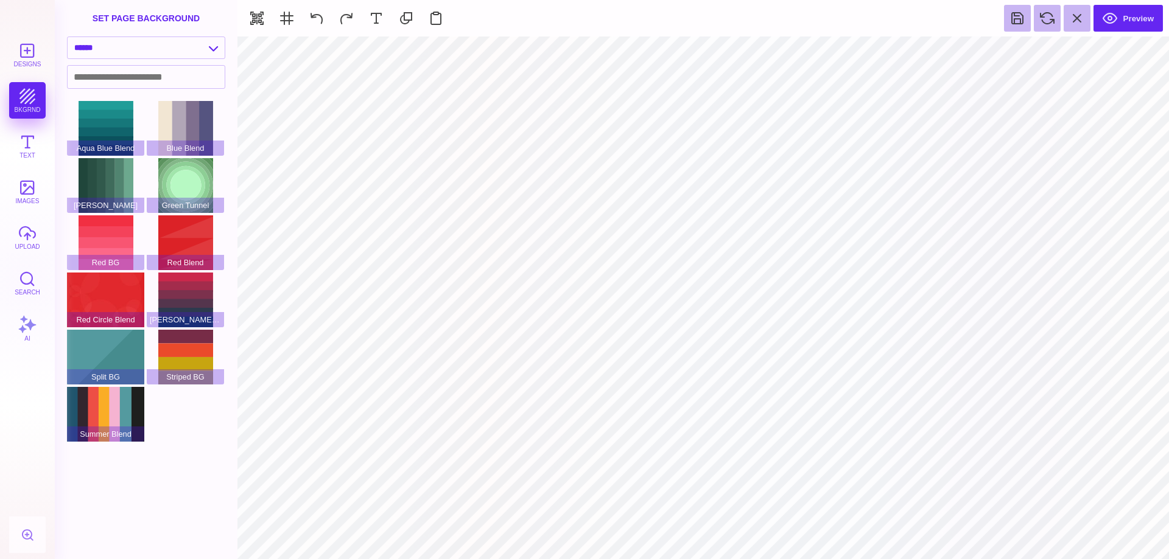
type input "#F2B4D2"
click at [679, 49] on button at bounding box center [676, 51] width 23 height 23
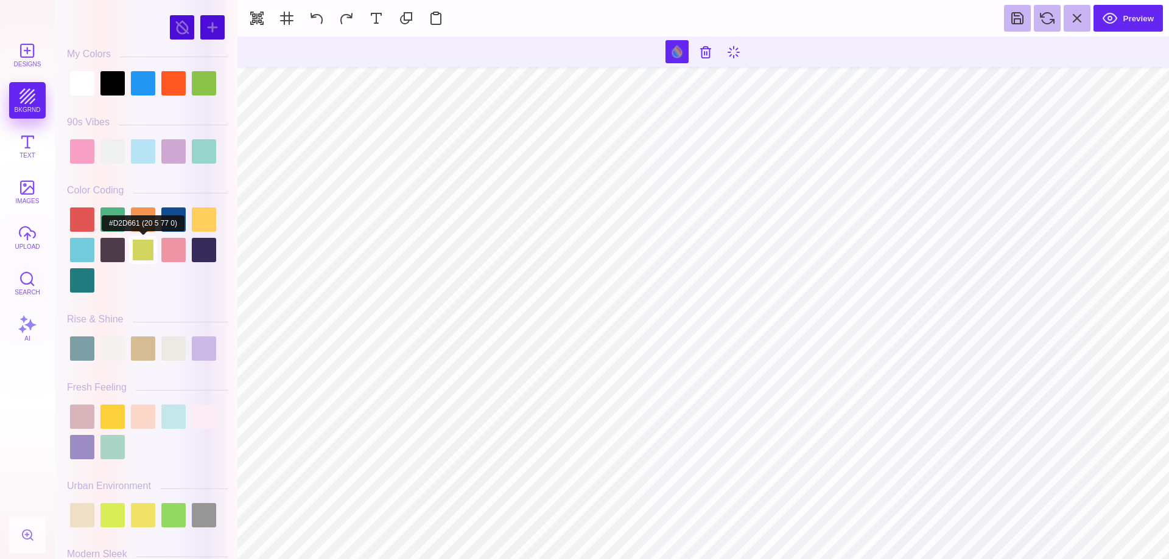
click at [144, 247] on div at bounding box center [143, 250] width 24 height 24
click at [108, 418] on div at bounding box center [112, 417] width 24 height 24
click at [142, 511] on div at bounding box center [143, 515] width 24 height 24
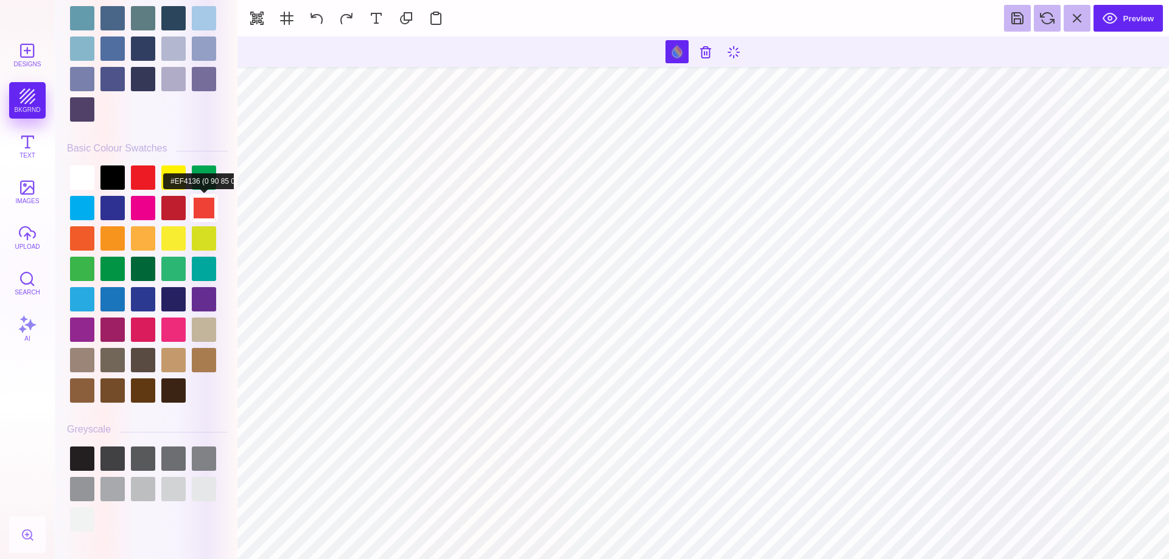
click at [192, 196] on div at bounding box center [204, 208] width 24 height 24
type input "#231F20"
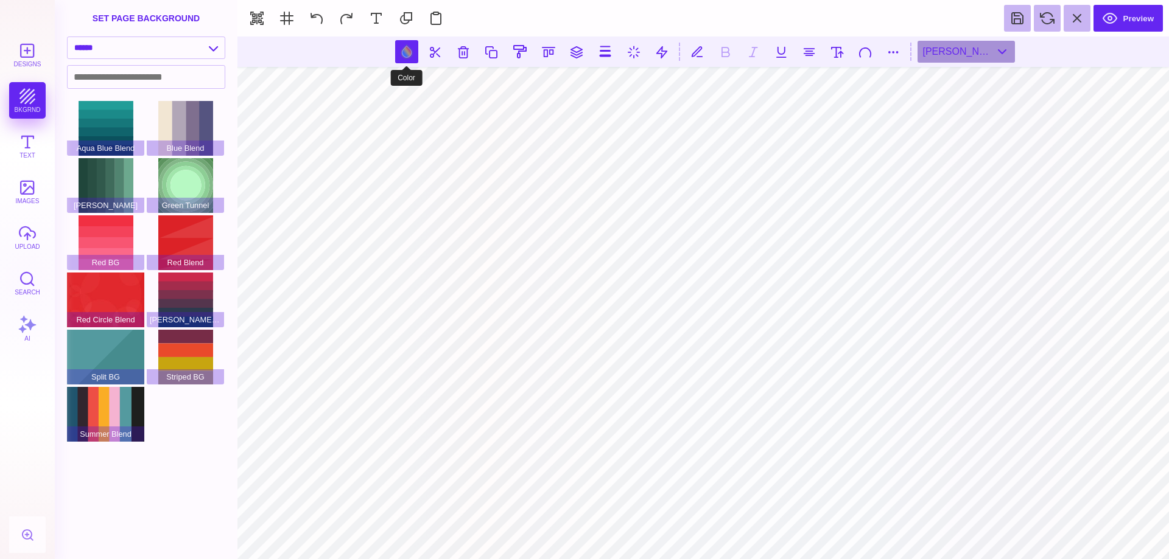
click at [405, 60] on button at bounding box center [406, 51] width 23 height 23
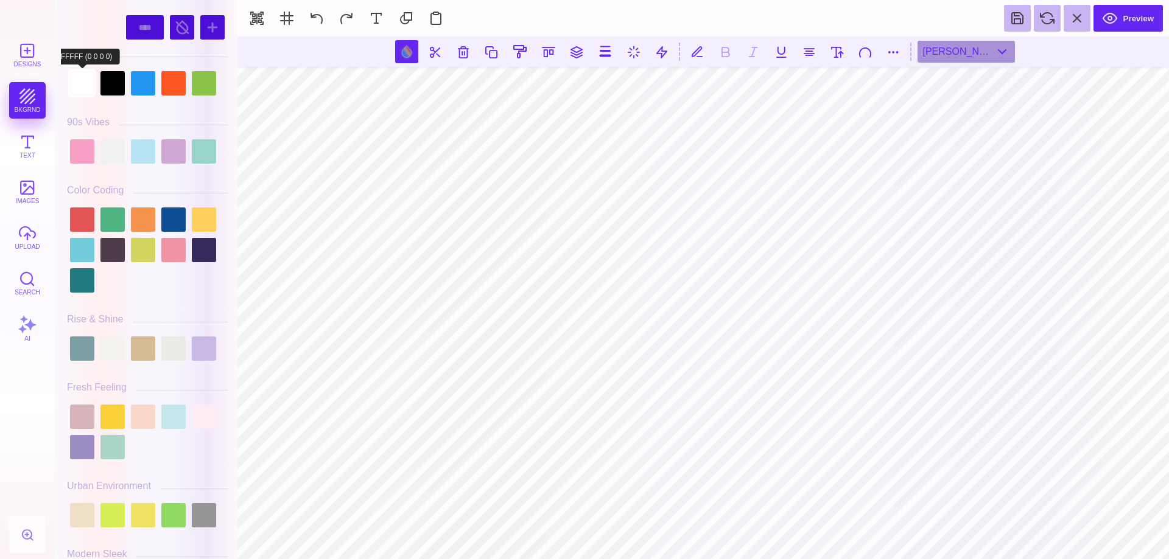
click at [78, 82] on div at bounding box center [82, 83] width 24 height 24
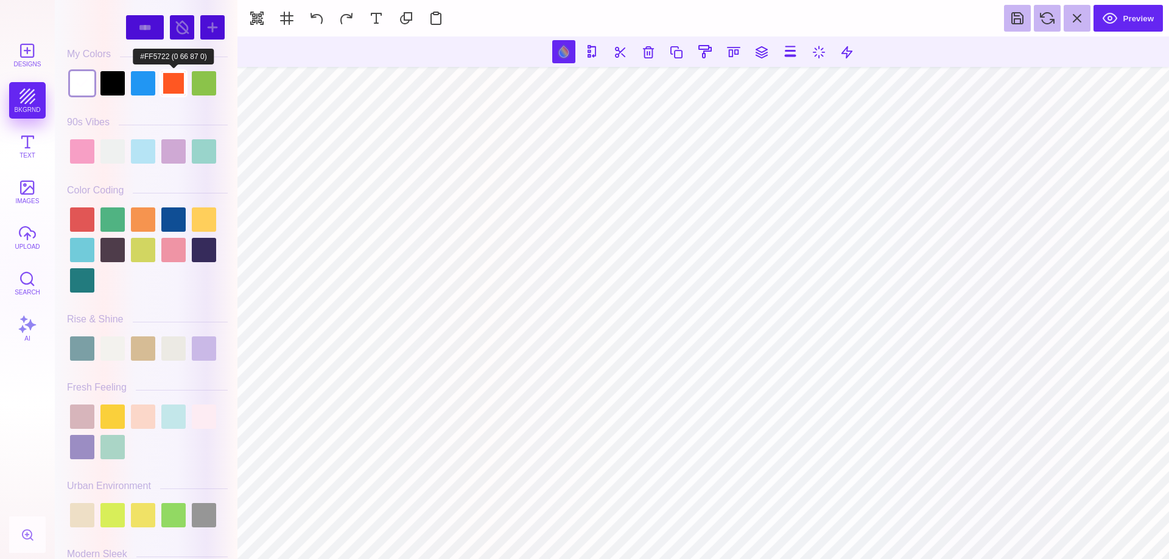
click at [179, 78] on div at bounding box center [173, 83] width 24 height 24
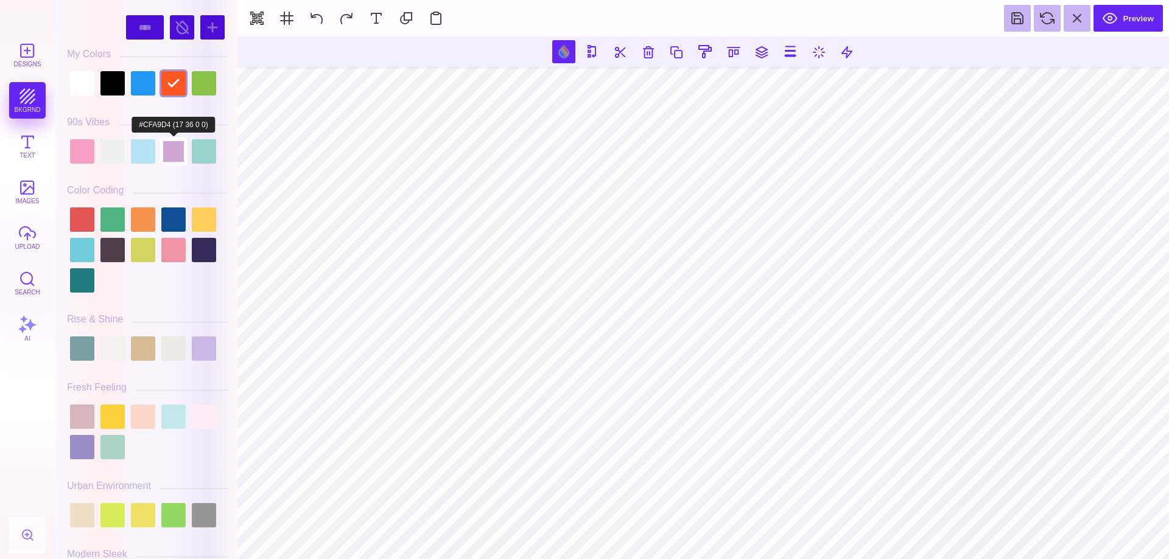
click at [170, 155] on div at bounding box center [173, 151] width 24 height 24
click at [88, 82] on div at bounding box center [82, 83] width 24 height 24
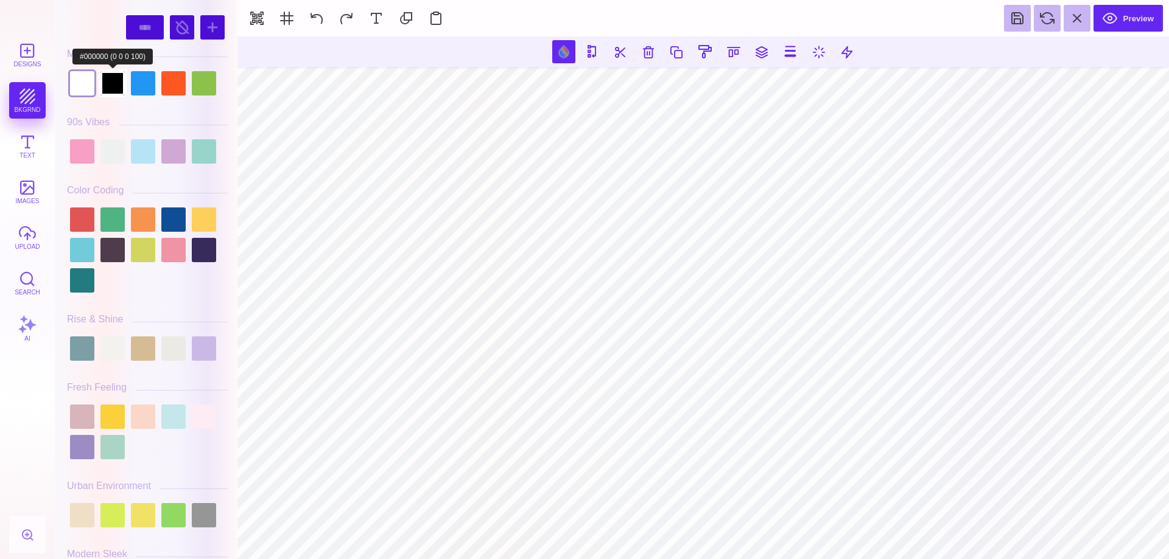
click at [111, 85] on div at bounding box center [112, 83] width 24 height 24
type input "#000000"
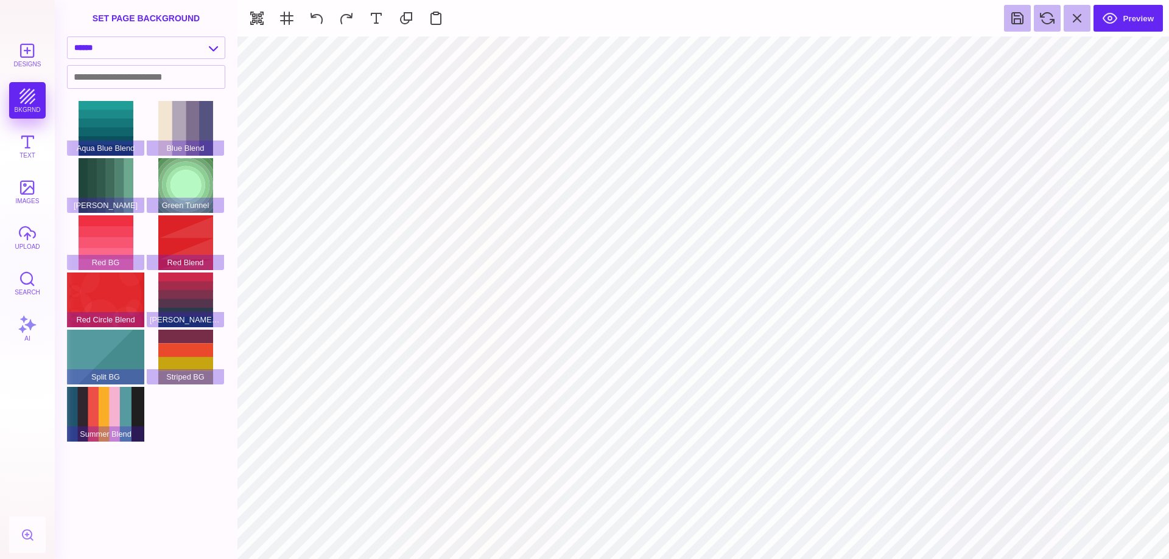
type input "#EF4136"
drag, startPoint x: 673, startPoint y: 47, endPoint x: 633, endPoint y: 55, distance: 40.3
click at [671, 47] on button at bounding box center [676, 51] width 23 height 23
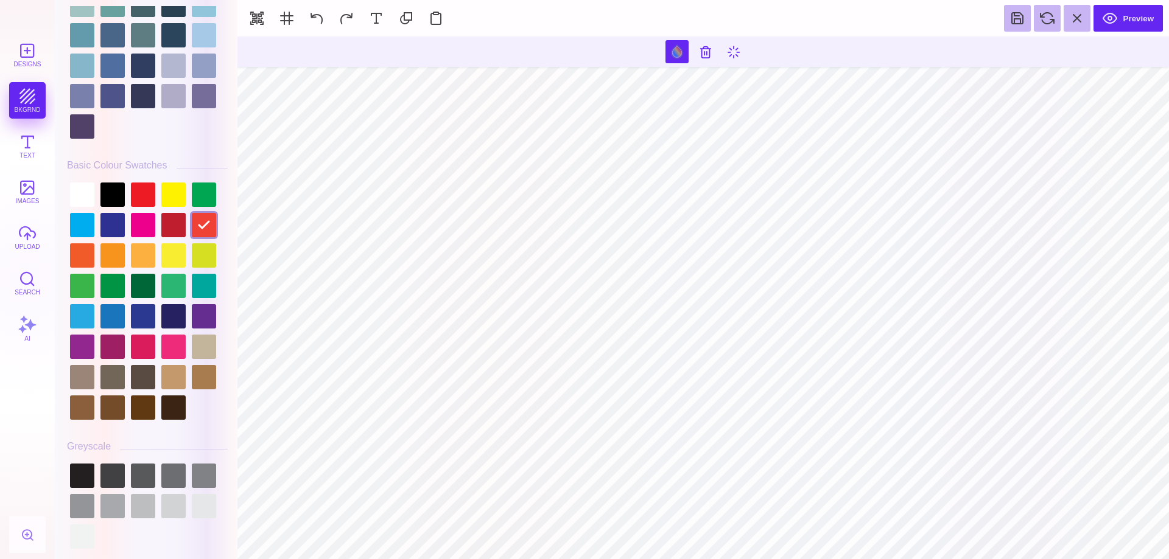
scroll to position [3278, 0]
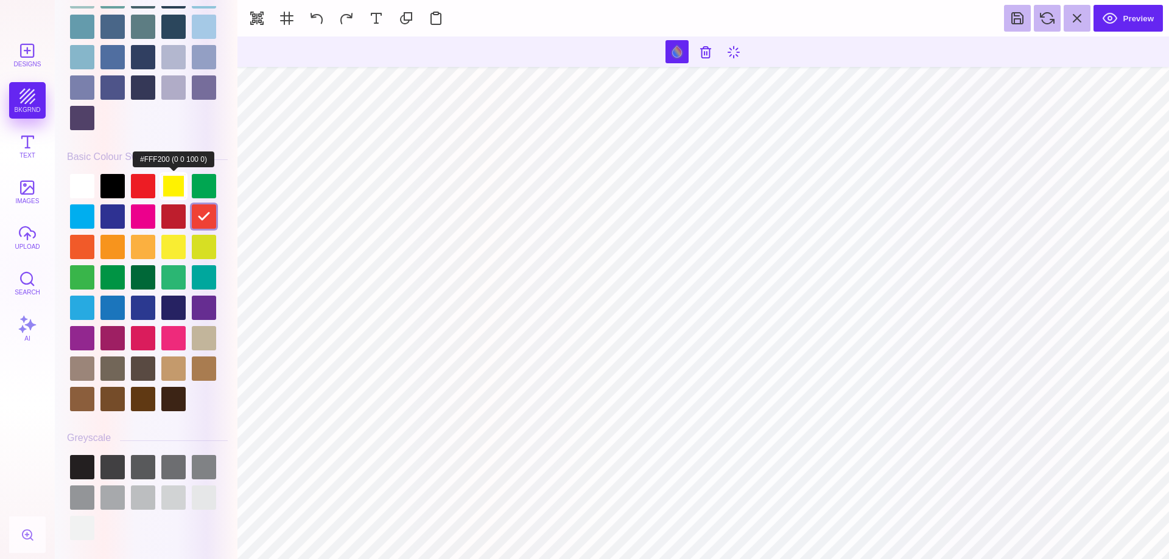
click at [172, 184] on div at bounding box center [173, 186] width 24 height 24
click at [170, 249] on div at bounding box center [173, 247] width 24 height 24
click at [169, 179] on div at bounding box center [173, 186] width 24 height 24
click at [172, 243] on div at bounding box center [173, 247] width 24 height 24
click at [171, 182] on div at bounding box center [173, 186] width 24 height 24
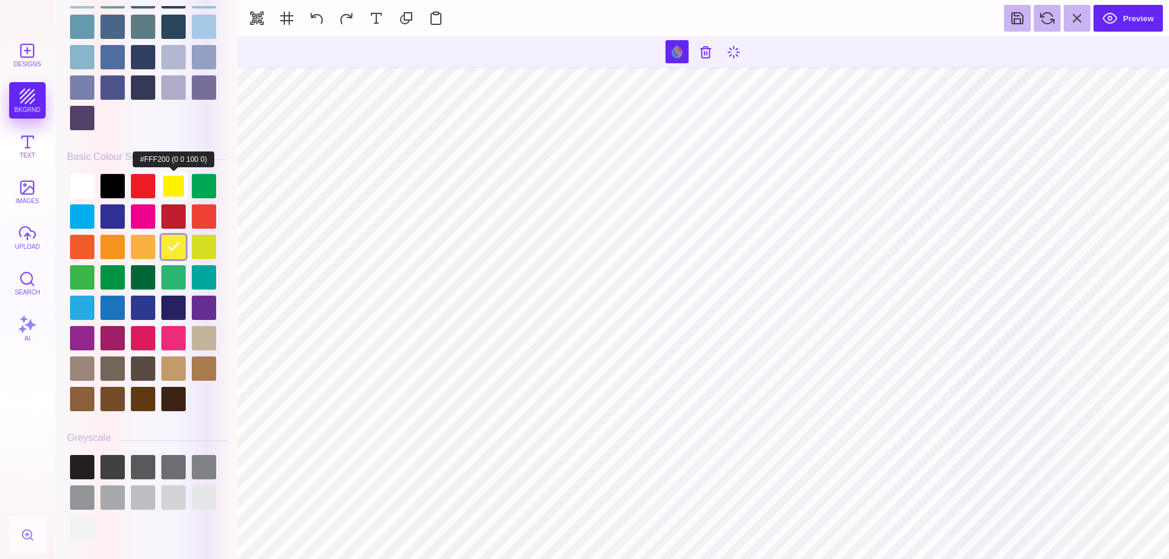
type input "#FFF200"
